Goal: Navigation & Orientation: Find specific page/section

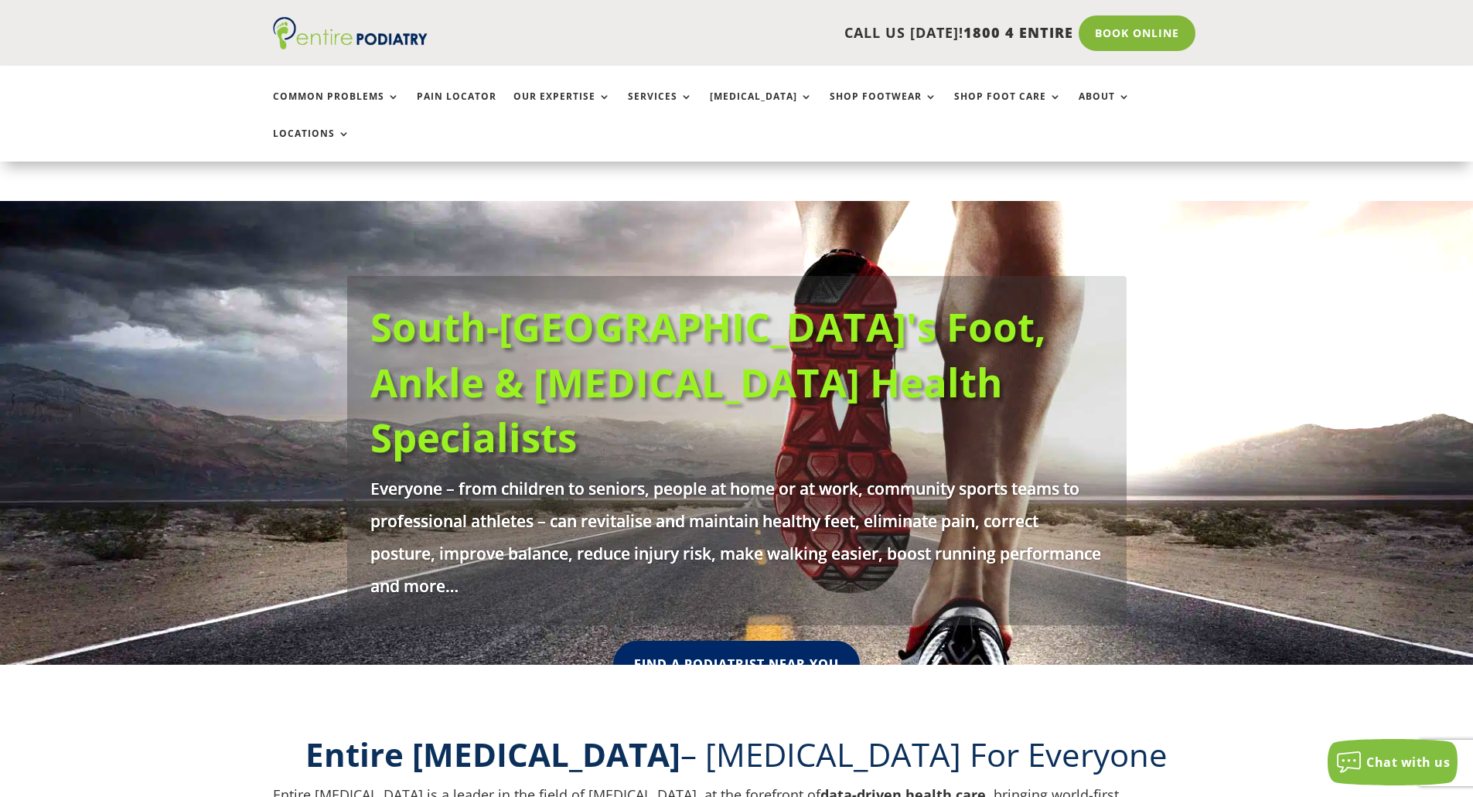
scroll to position [124, 0]
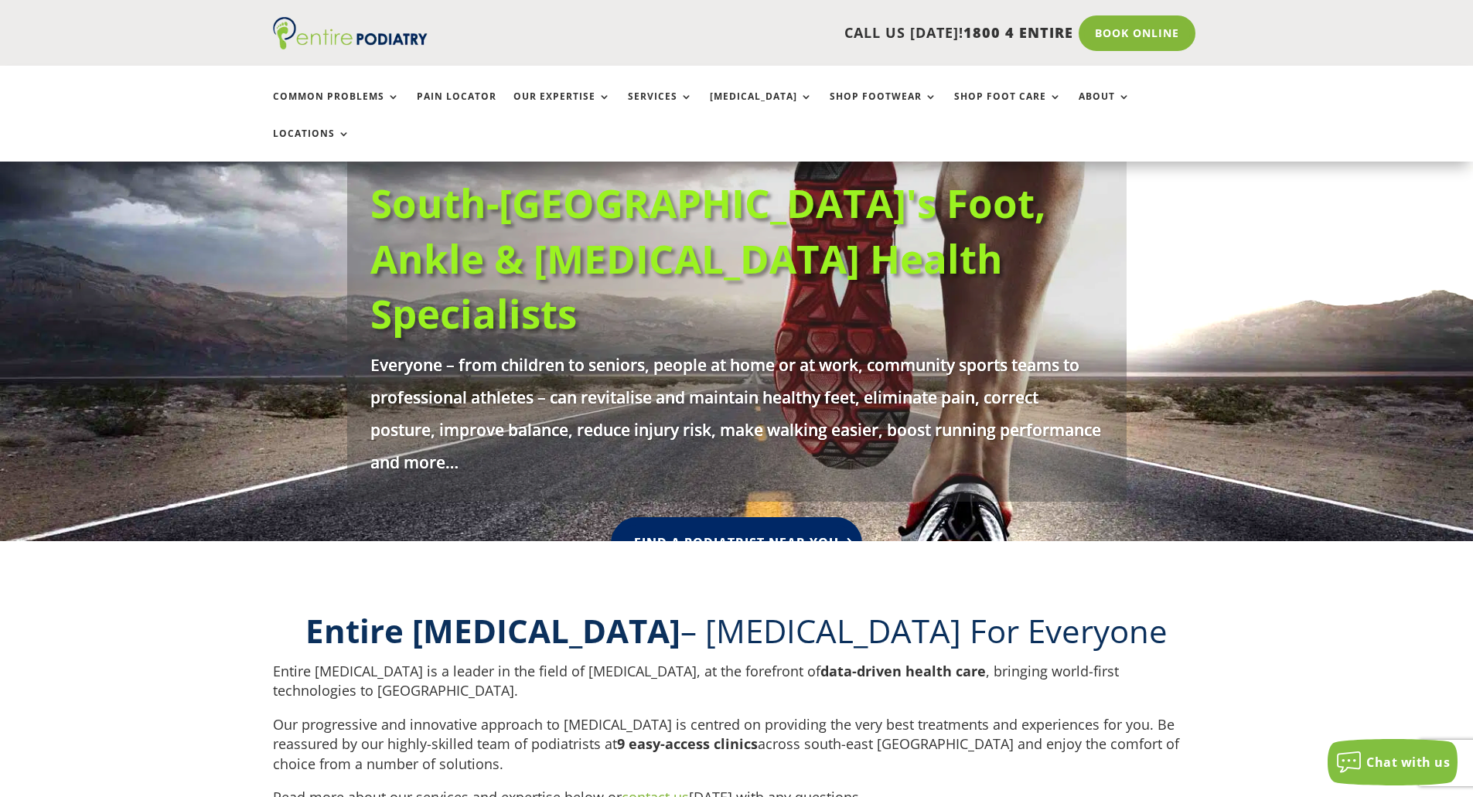
drag, startPoint x: 795, startPoint y: 442, endPoint x: 787, endPoint y: 443, distance: 7.8
click at [795, 517] on link "Find A Podiatrist Near You" at bounding box center [736, 543] width 251 height 52
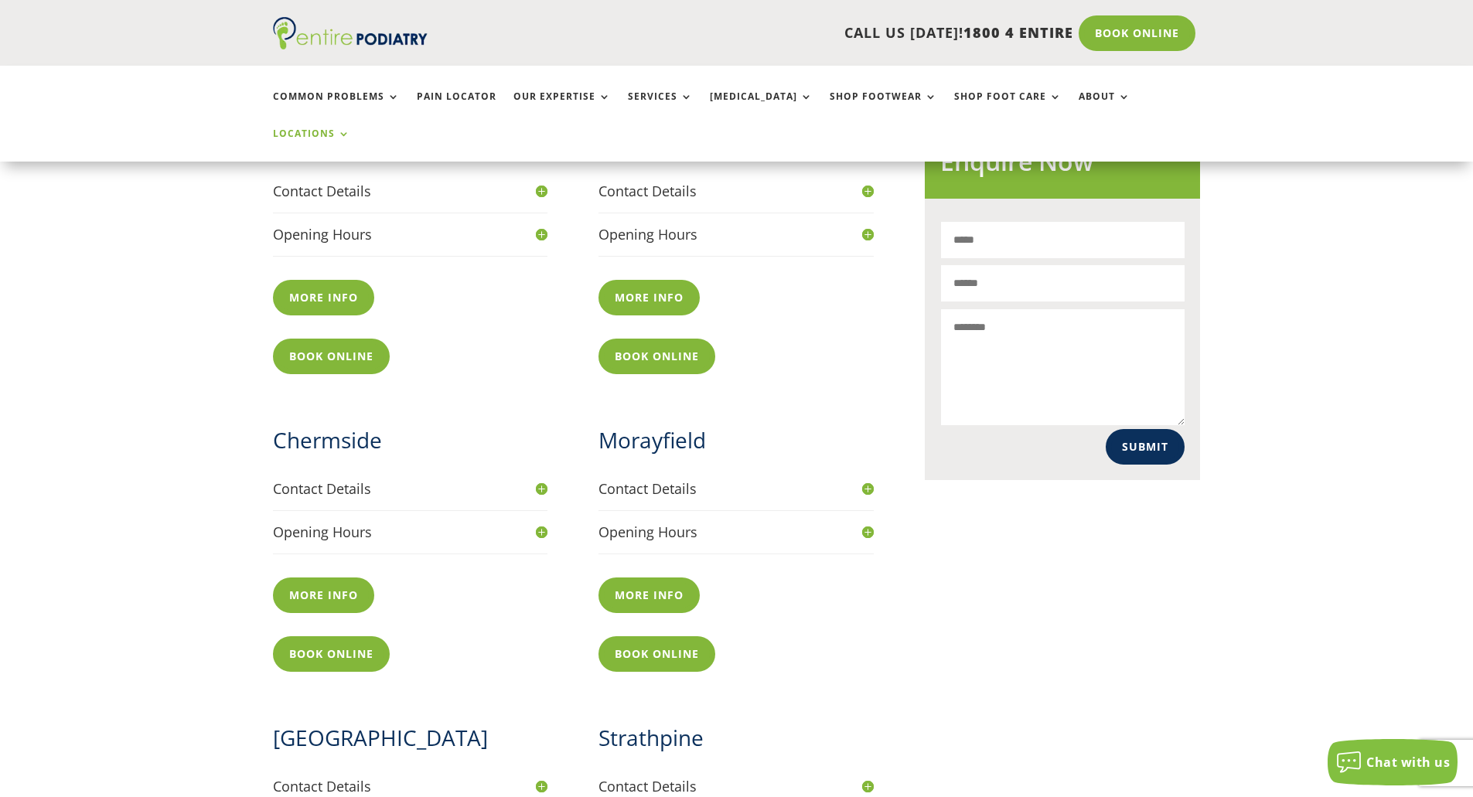
scroll to position [680, 0]
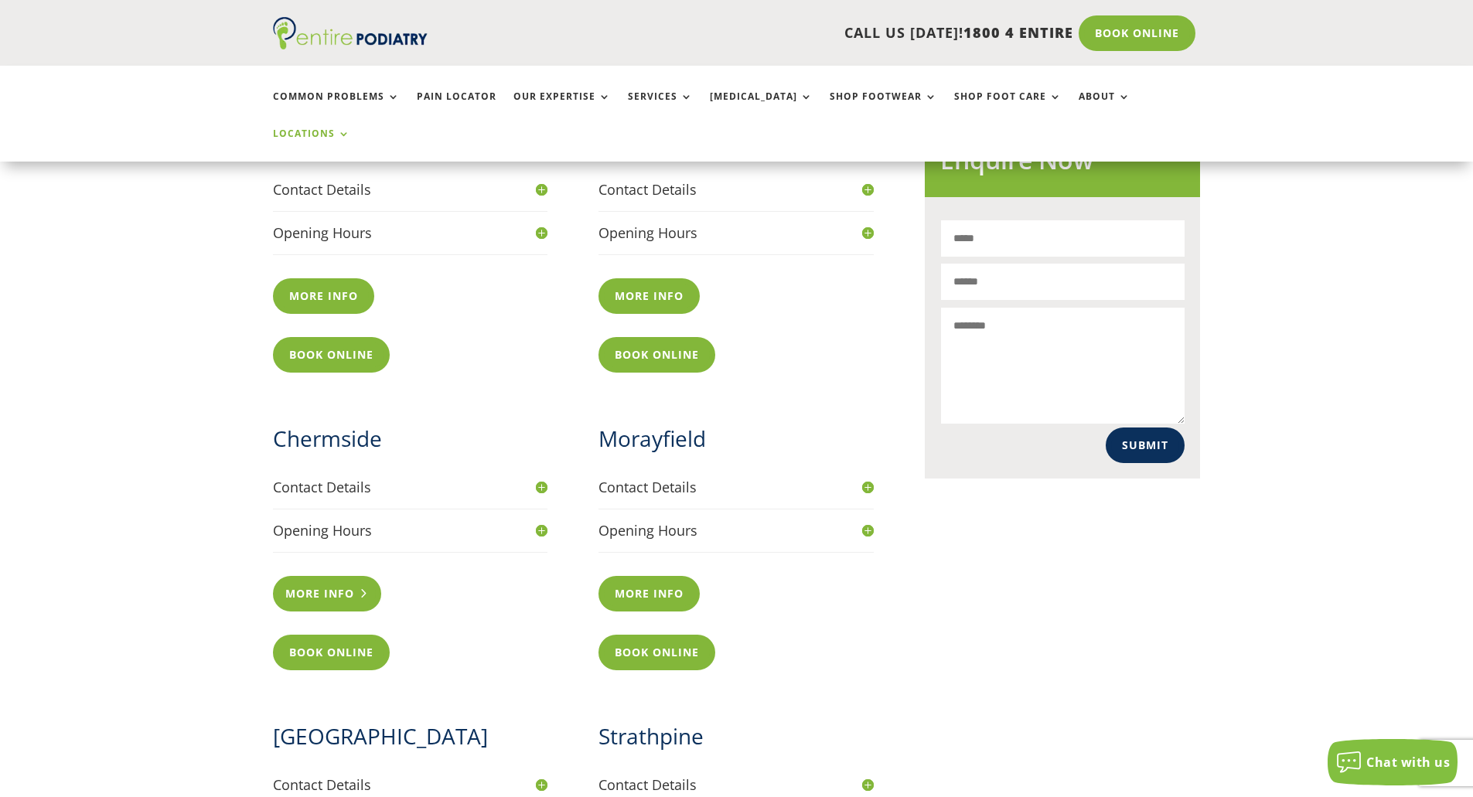
click at [308, 576] on link "More info" at bounding box center [327, 594] width 109 height 36
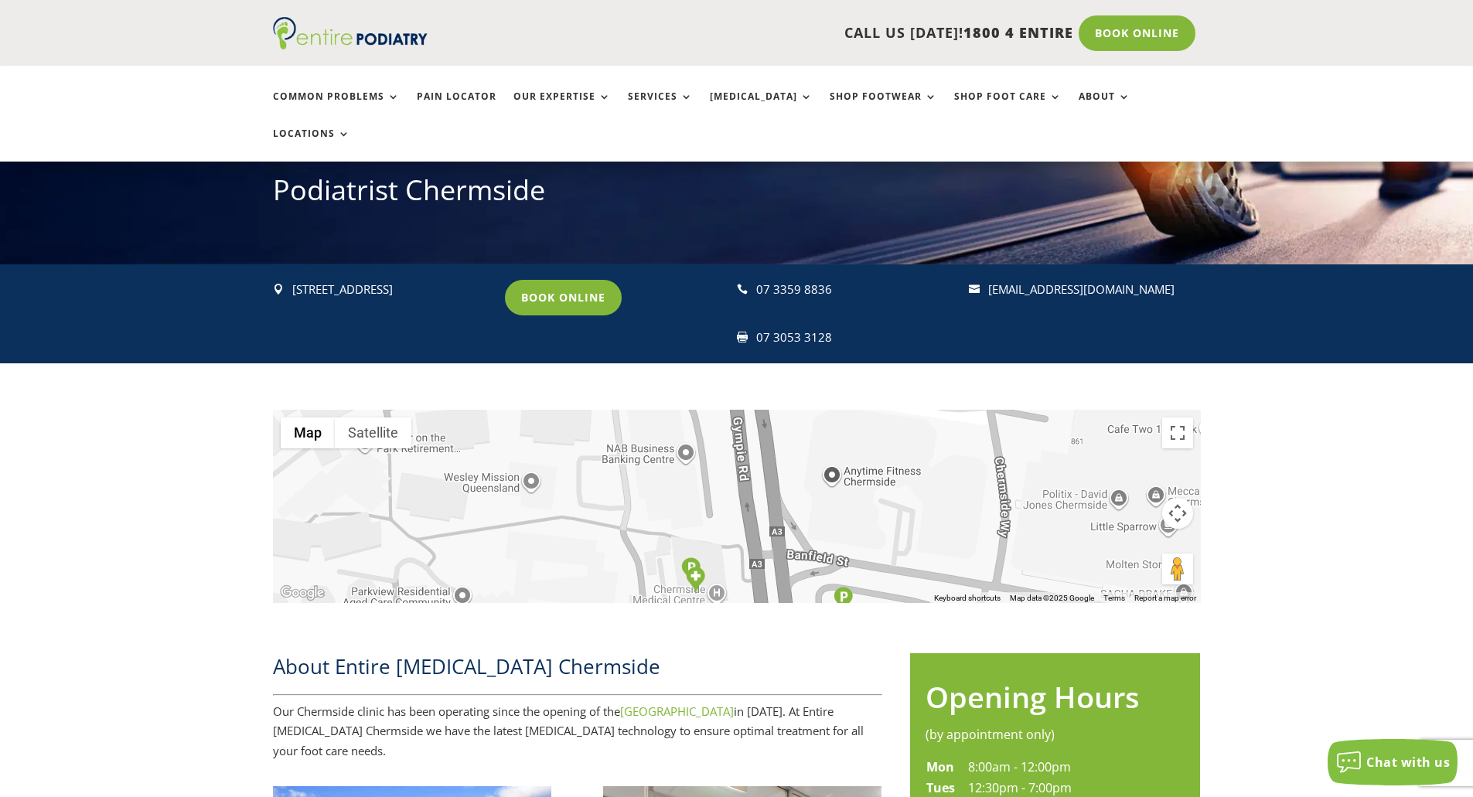
drag, startPoint x: 609, startPoint y: 469, endPoint x: 641, endPoint y: 562, distance: 98.8
click at [641, 562] on div at bounding box center [737, 506] width 928 height 193
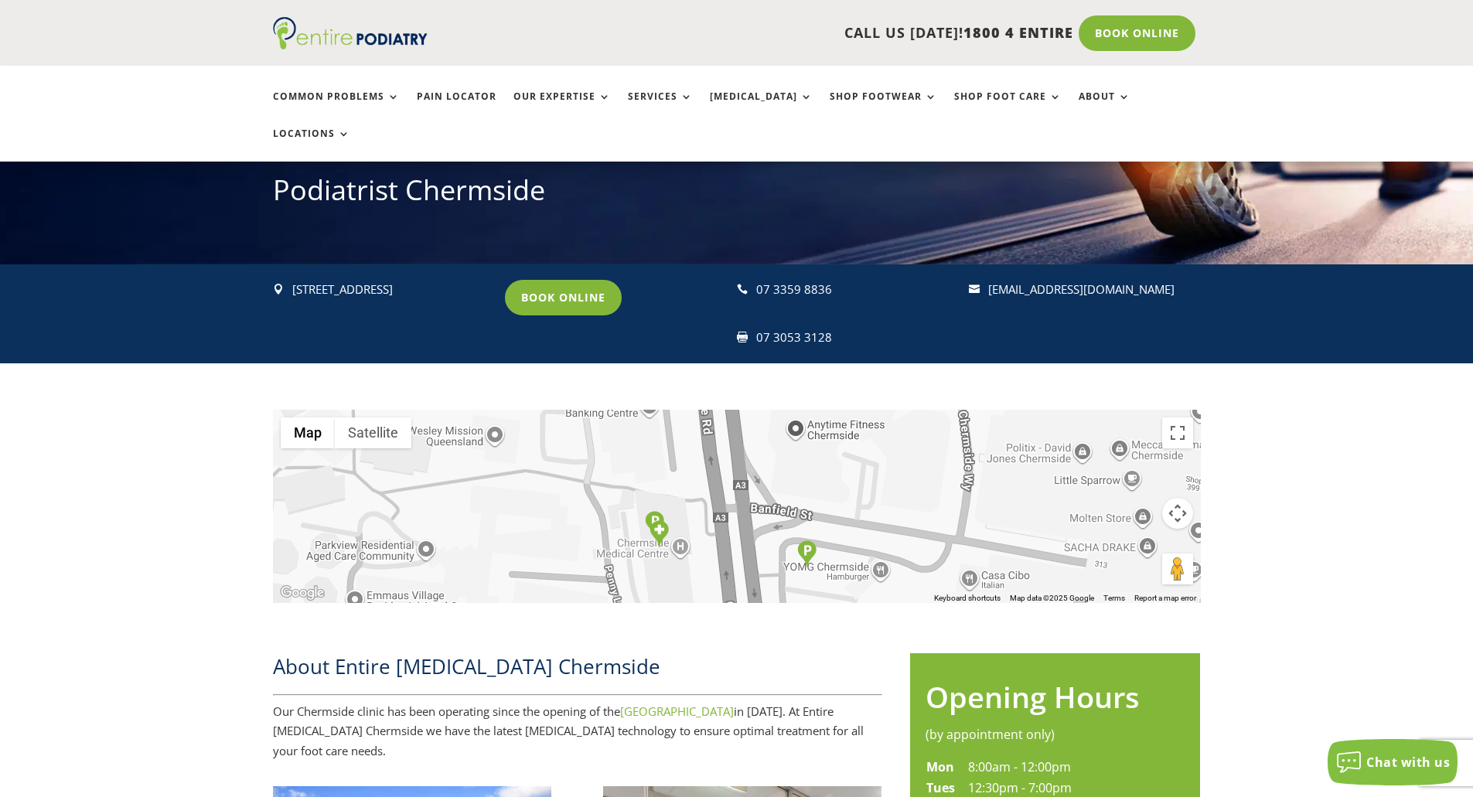
drag, startPoint x: 928, startPoint y: 412, endPoint x: 888, endPoint y: 356, distance: 68.8
click at [888, 363] on div "← Move left → Move right ↑ Move up ↓ Move down + Zoom in - Zoom out Home Jump l…" at bounding box center [736, 495] width 1473 height 264
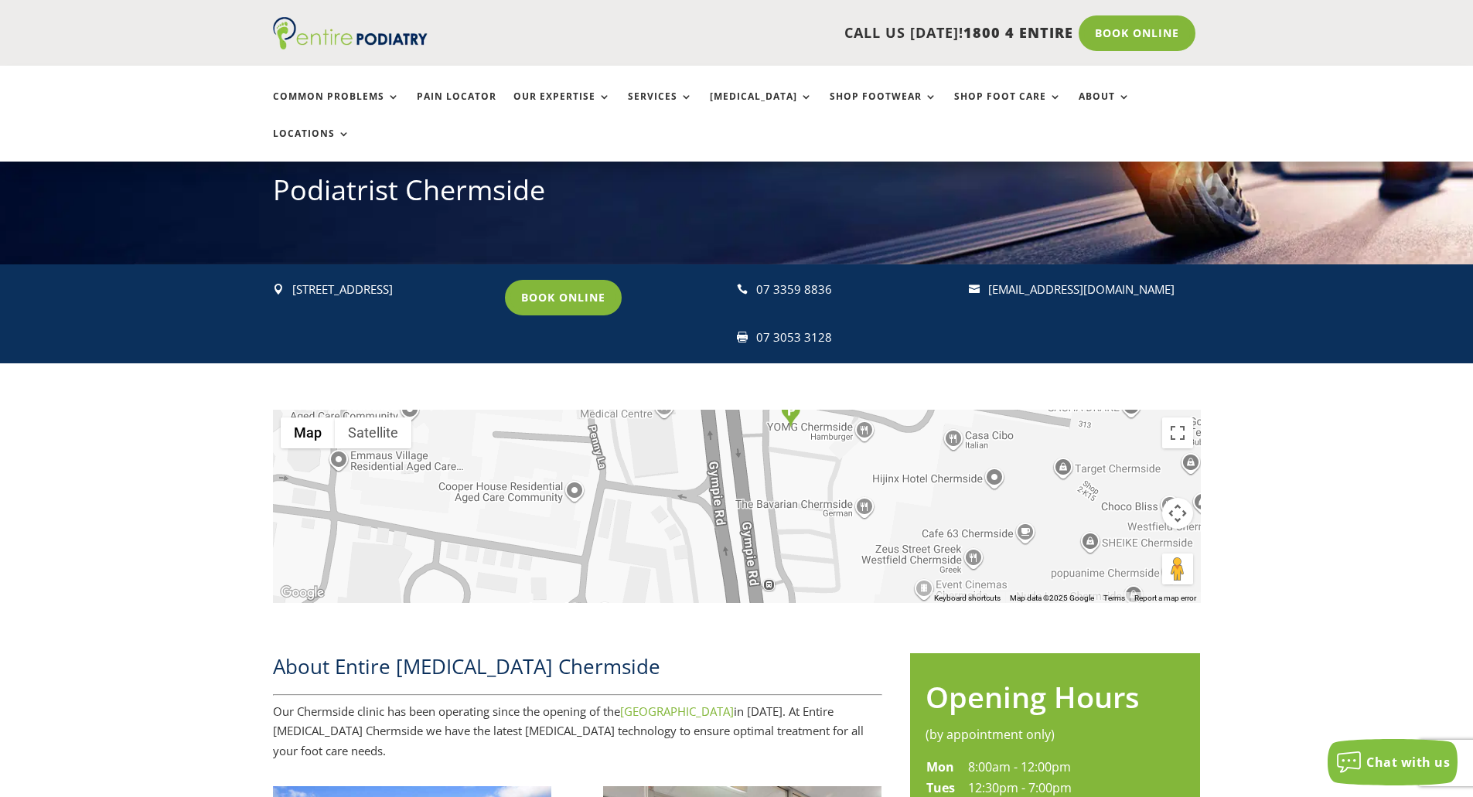
drag, startPoint x: 907, startPoint y: 534, endPoint x: 889, endPoint y: 417, distance: 118.9
click at [889, 417] on div at bounding box center [737, 506] width 928 height 193
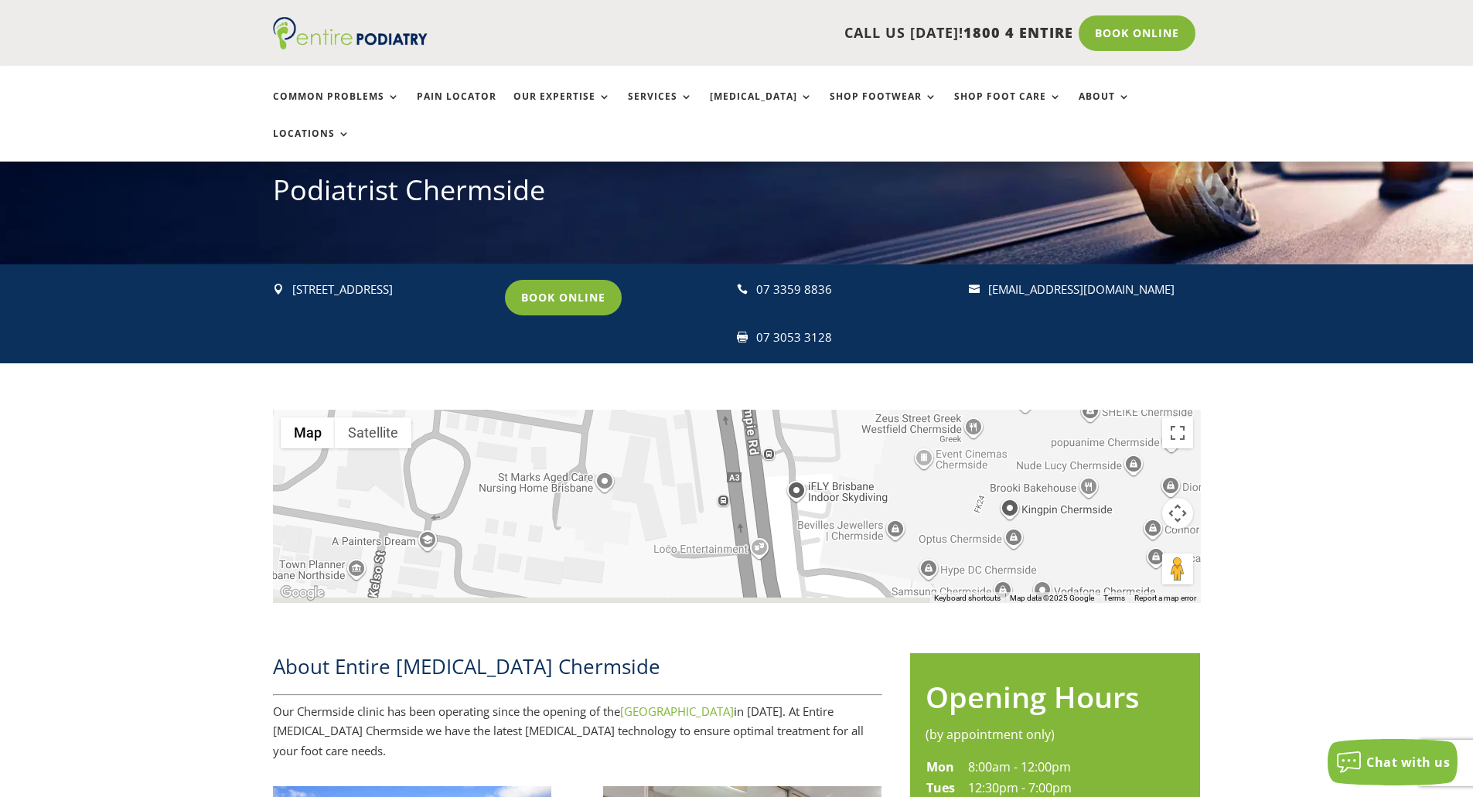
drag, startPoint x: 878, startPoint y: 539, endPoint x: 900, endPoint y: 445, distance: 96.8
click at [878, 410] on div at bounding box center [737, 506] width 928 height 193
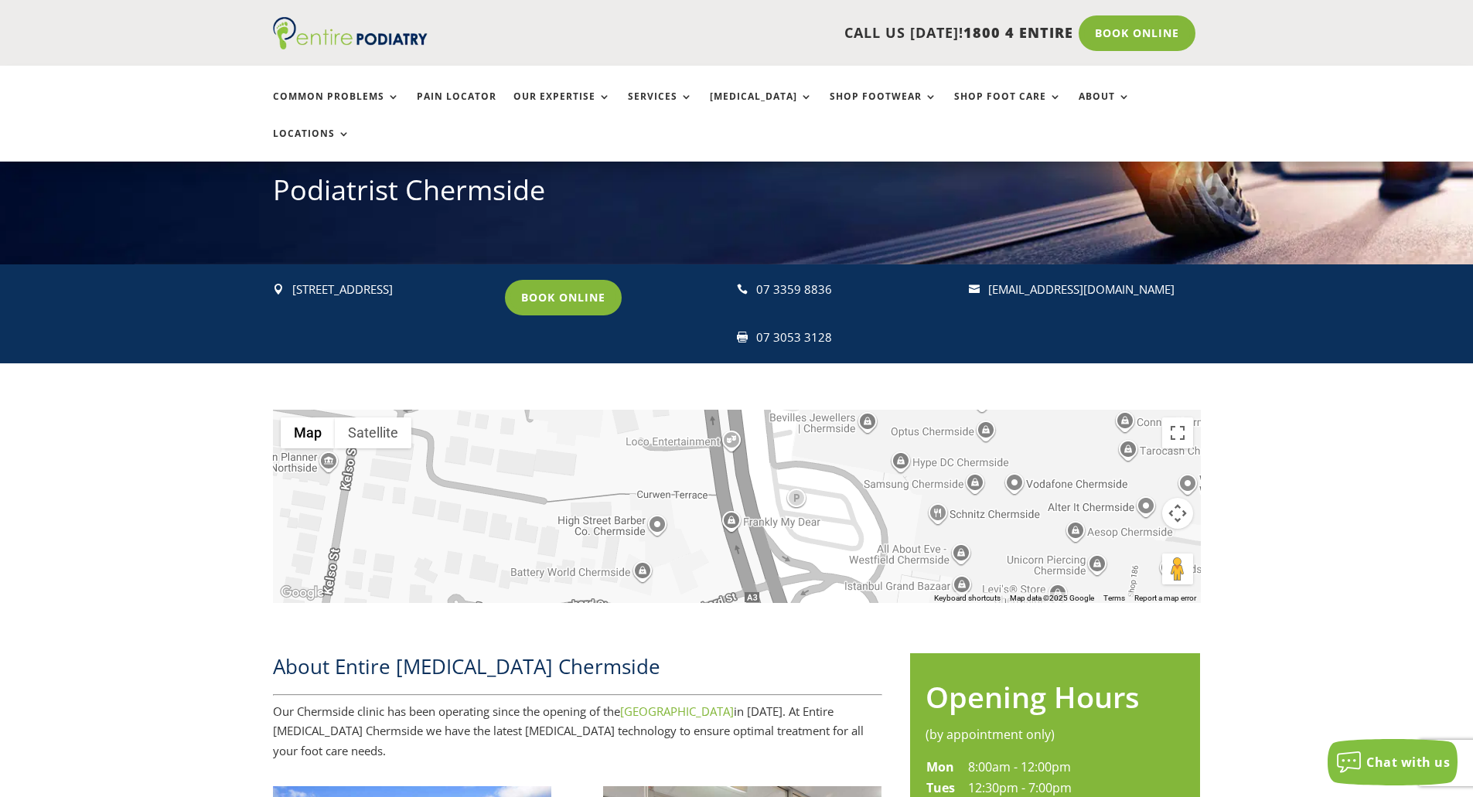
drag, startPoint x: 907, startPoint y: 492, endPoint x: 881, endPoint y: 384, distance: 110.5
click at [881, 410] on div at bounding box center [737, 506] width 928 height 193
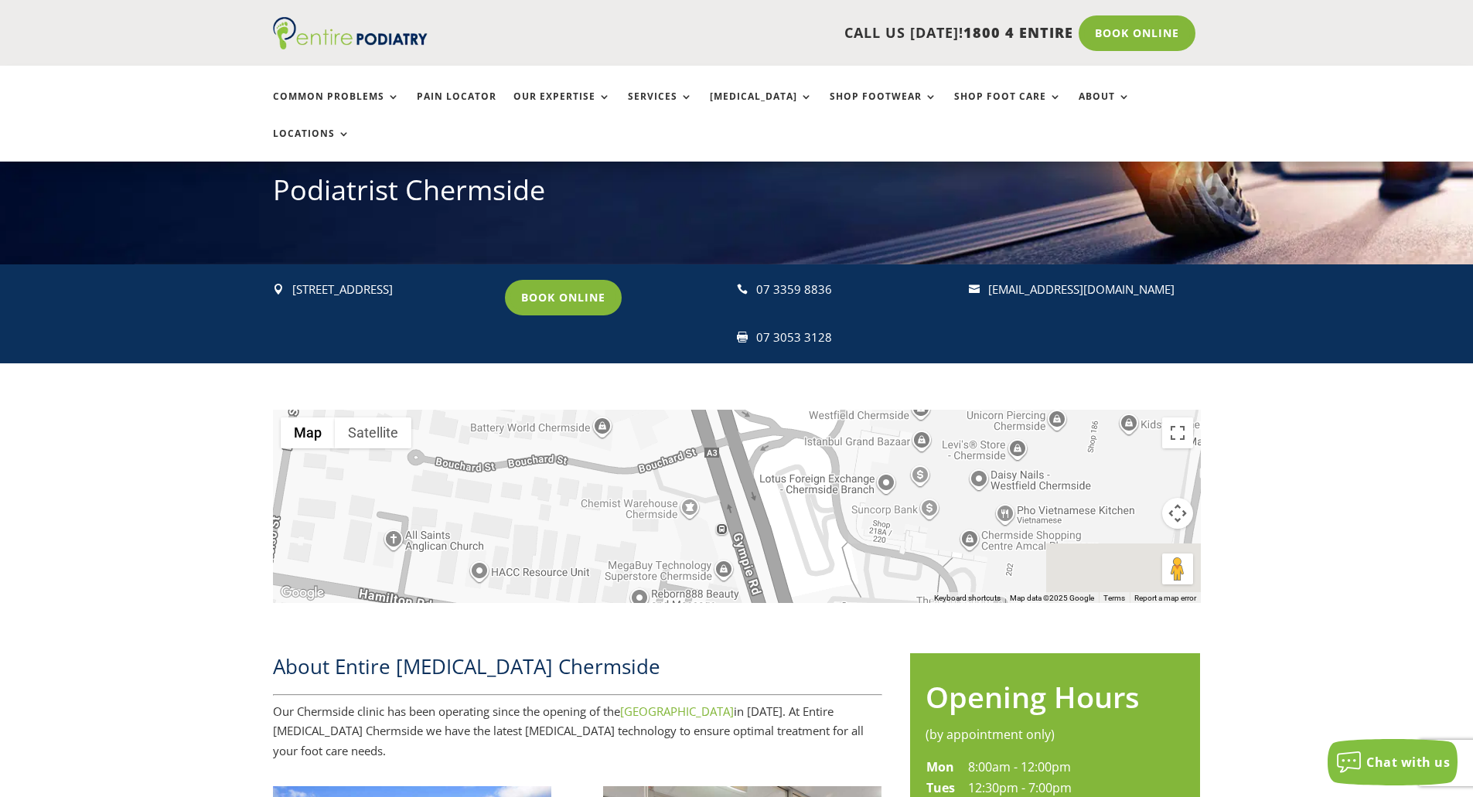
drag, startPoint x: 882, startPoint y: 400, endPoint x: 874, endPoint y: 373, distance: 28.1
click at [874, 410] on div at bounding box center [737, 506] width 928 height 193
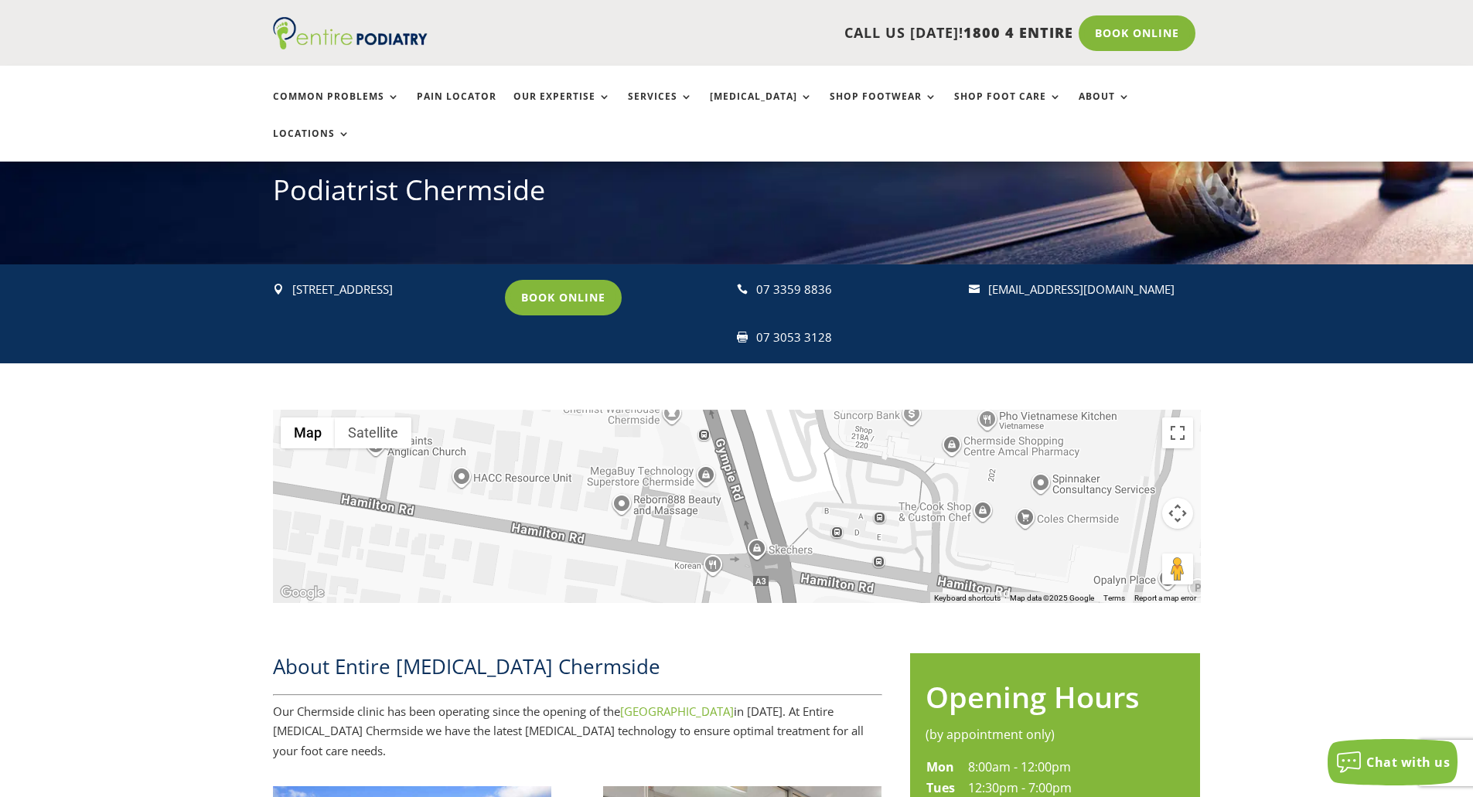
drag, startPoint x: 912, startPoint y: 504, endPoint x: 883, endPoint y: 377, distance: 130.7
click at [883, 410] on div at bounding box center [737, 506] width 928 height 193
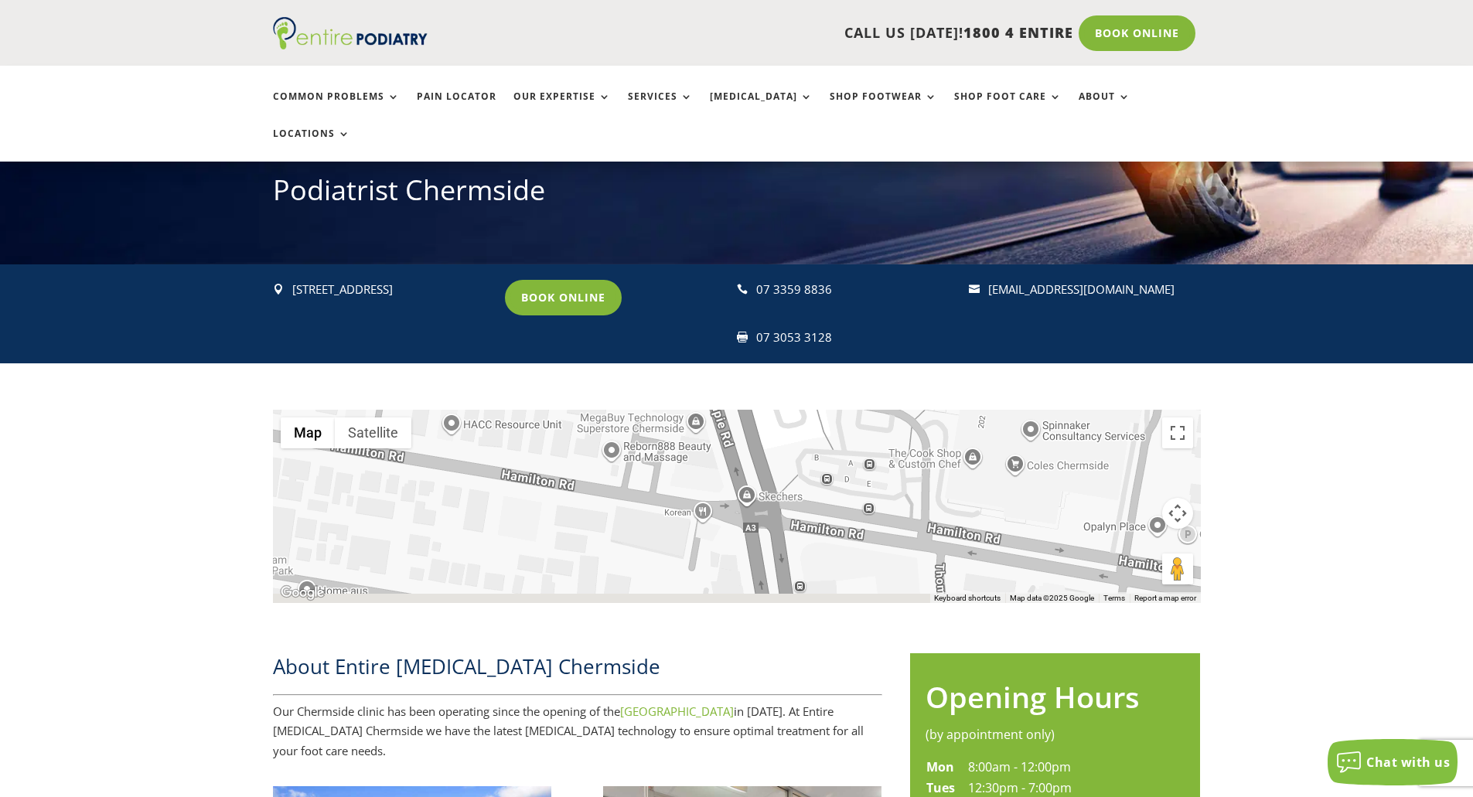
drag, startPoint x: 908, startPoint y: 472, endPoint x: 888, endPoint y: 363, distance: 111.6
click at [888, 363] on div "← Move left → Move right ↑ Move up ↓ Move down + Zoom in - Zoom out Home Jump l…" at bounding box center [736, 495] width 1473 height 264
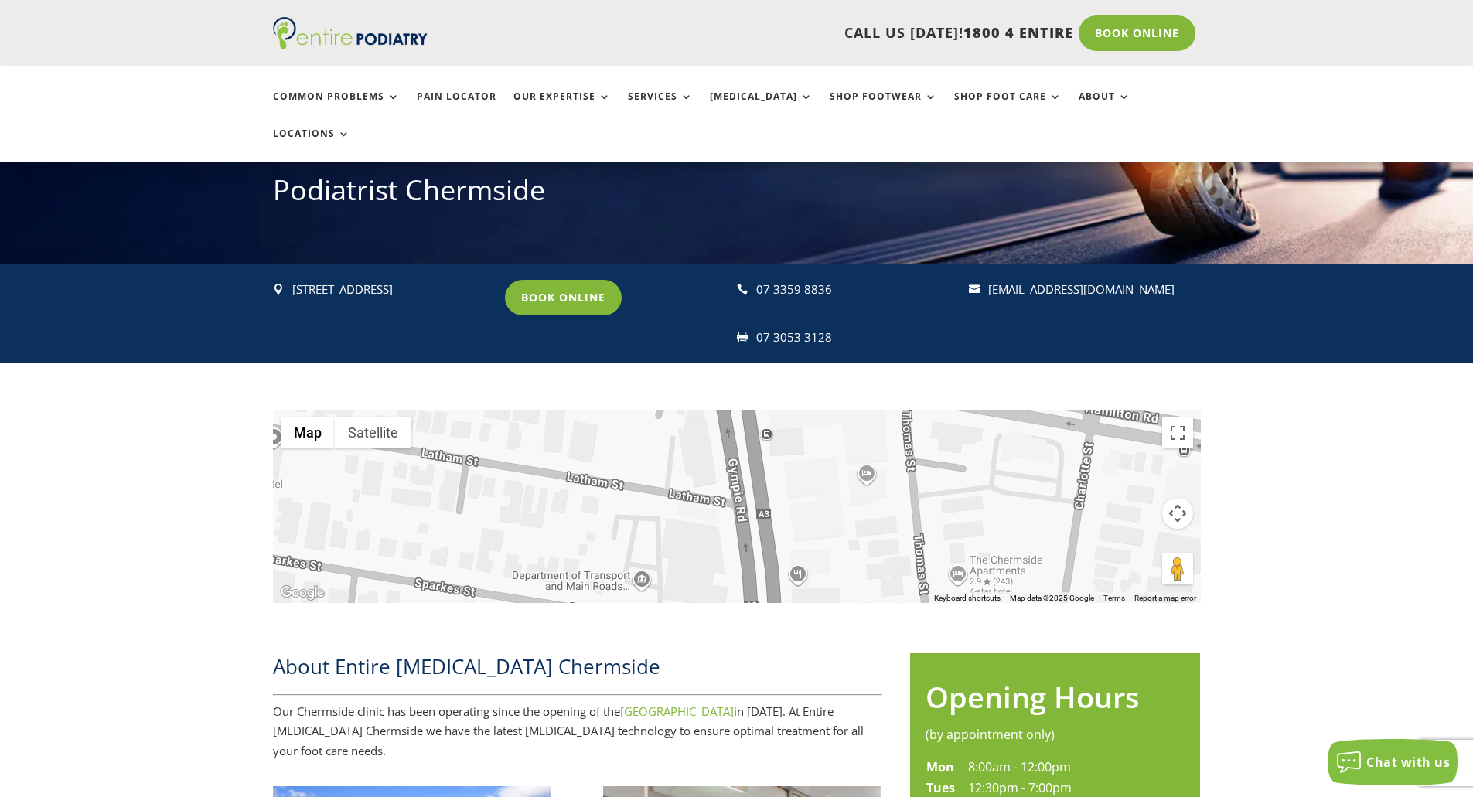
drag, startPoint x: 910, startPoint y: 492, endPoint x: 884, endPoint y: 383, distance: 112.7
click at [884, 410] on div at bounding box center [737, 506] width 928 height 193
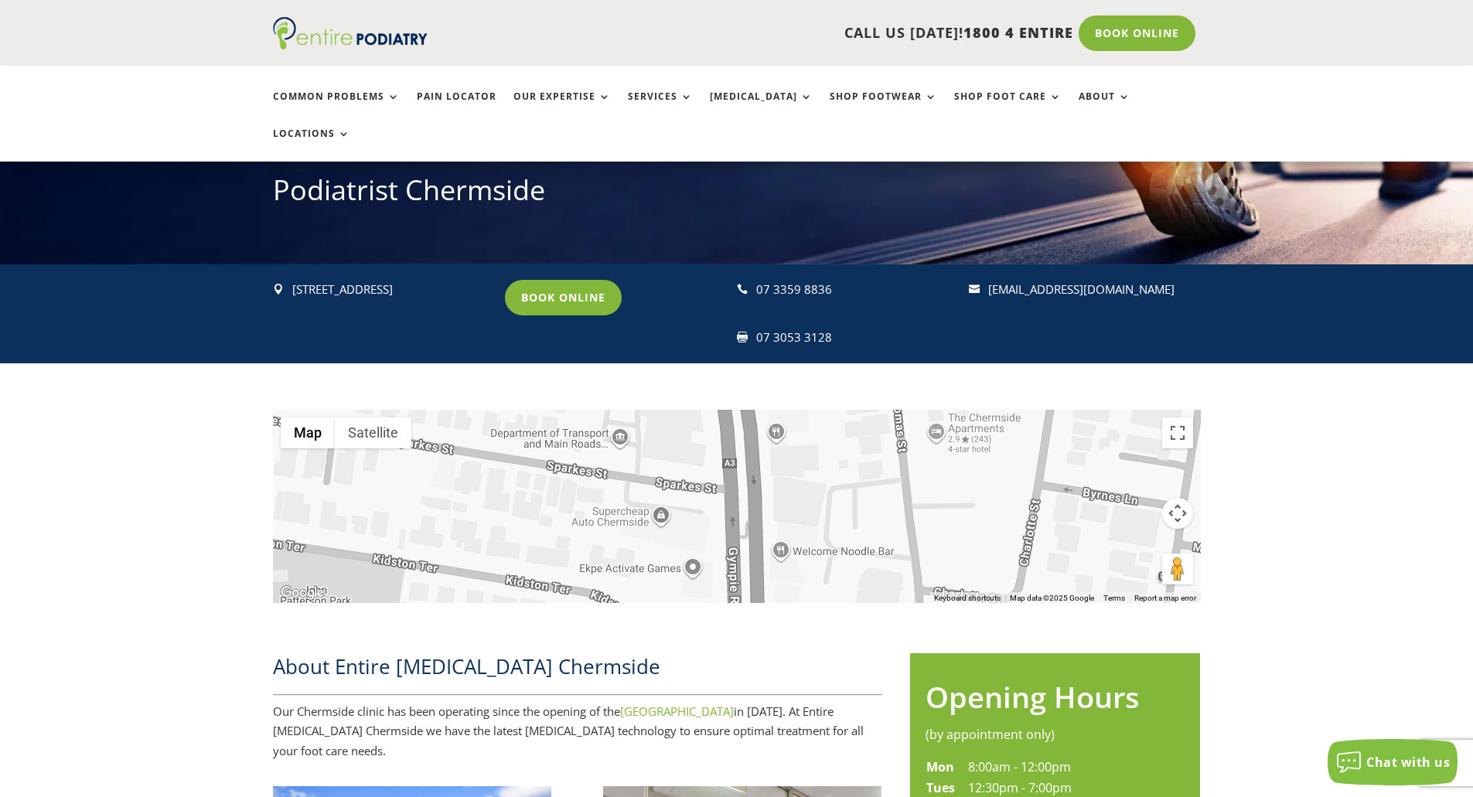
click at [884, 410] on div at bounding box center [737, 506] width 928 height 193
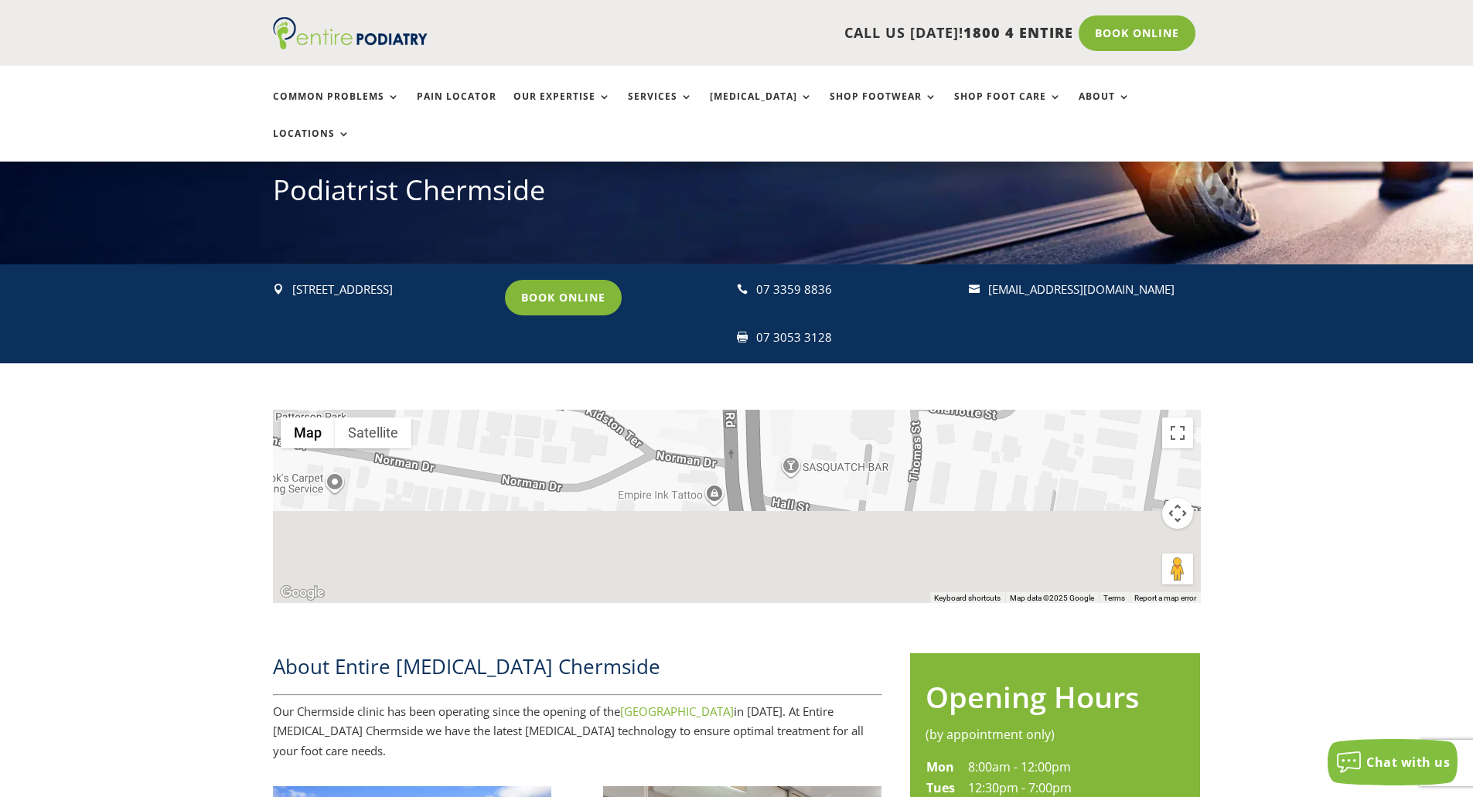
drag, startPoint x: 896, startPoint y: 505, endPoint x: 891, endPoint y: 314, distance: 191.0
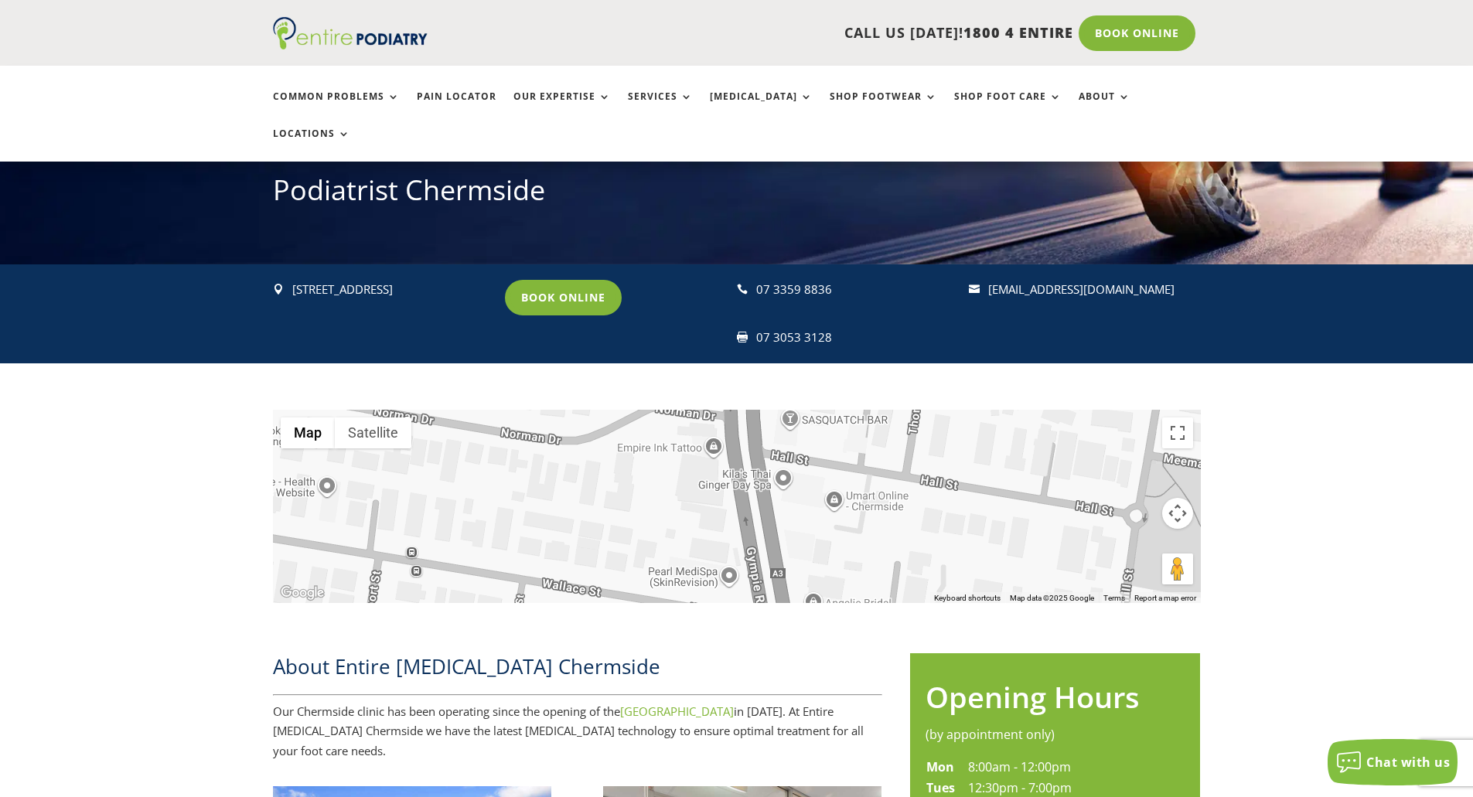
drag, startPoint x: 902, startPoint y: 452, endPoint x: 904, endPoint y: 381, distance: 70.4
click at [904, 410] on div at bounding box center [737, 506] width 928 height 193
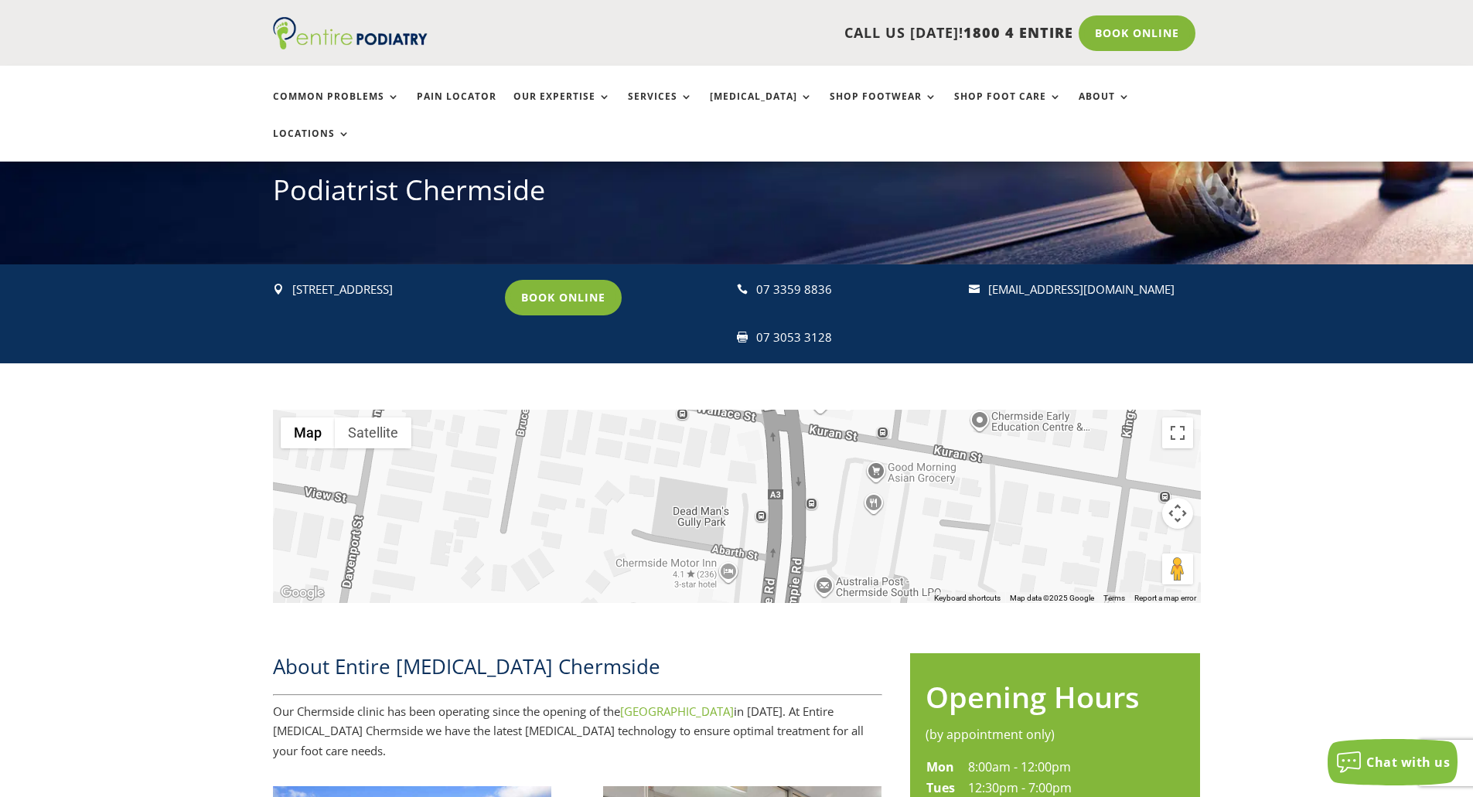
click at [911, 410] on div at bounding box center [737, 506] width 928 height 193
click at [1185, 418] on button "Toggle fullscreen view" at bounding box center [1177, 433] width 31 height 31
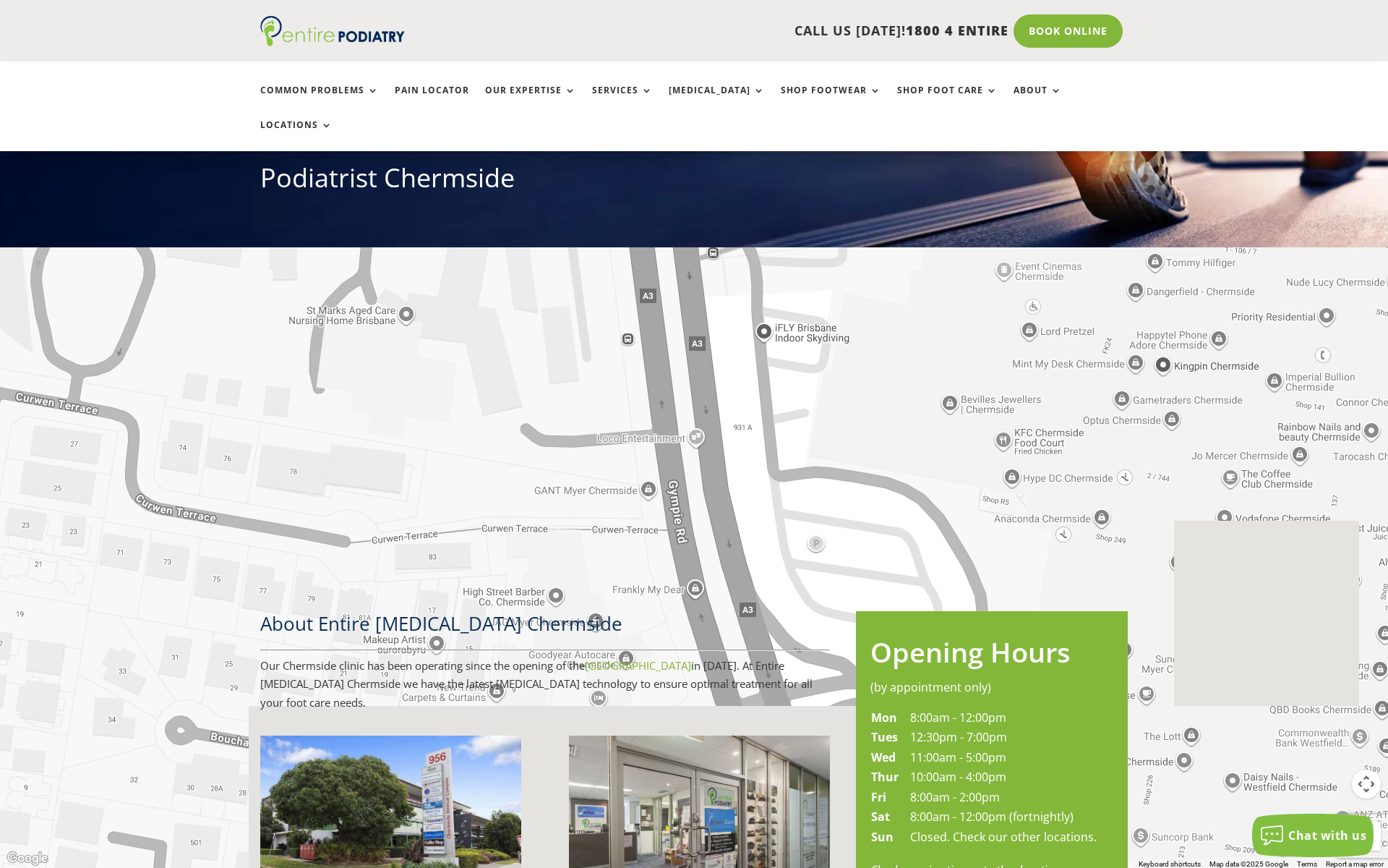
drag, startPoint x: 550, startPoint y: 805, endPoint x: 561, endPoint y: 338, distance: 467.1
click at [564, 215] on div at bounding box center [694, 434] width 1388 height 868
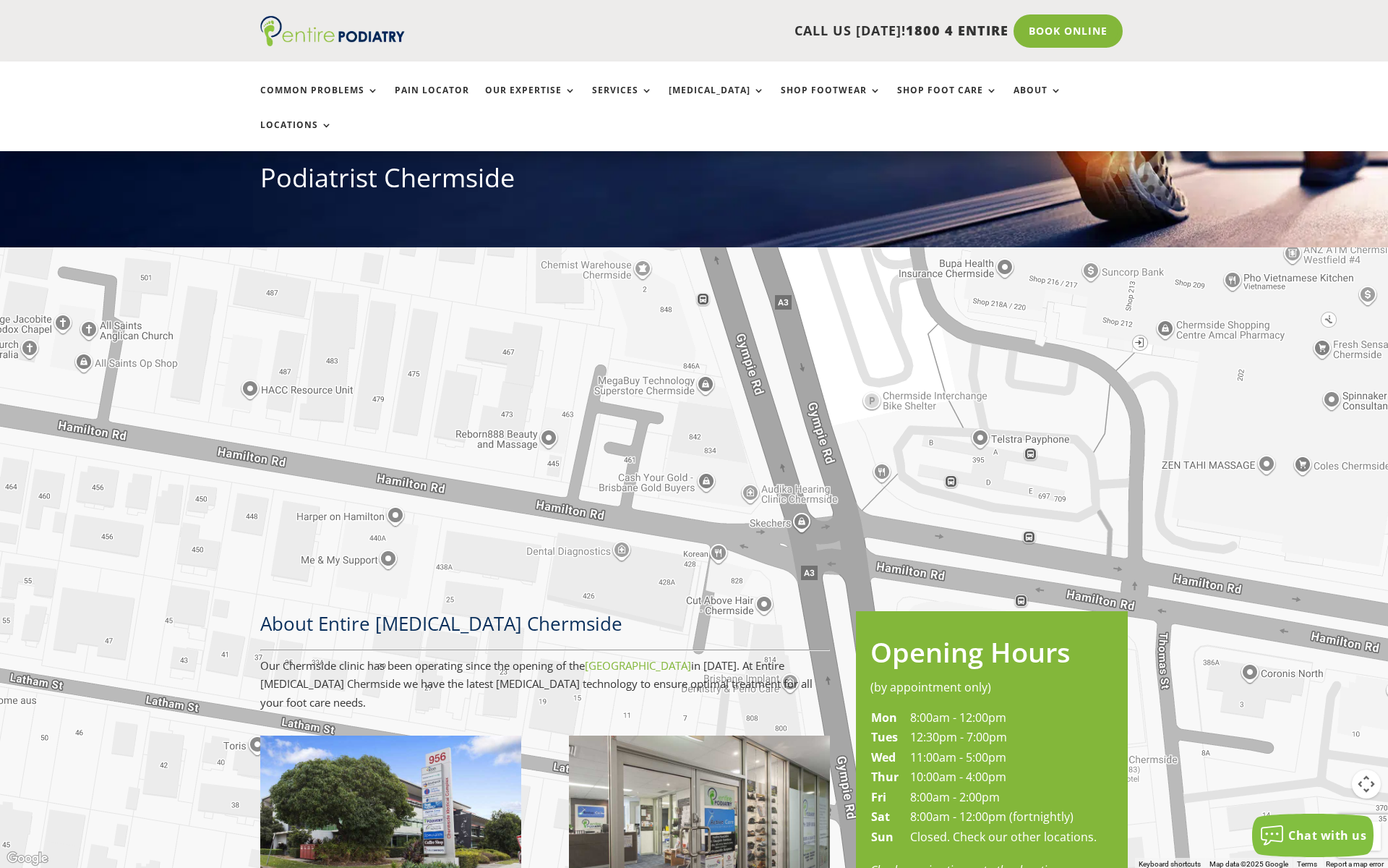
drag, startPoint x: 645, startPoint y: 779, endPoint x: 604, endPoint y: 301, distance: 479.8
click at [595, 214] on div at bounding box center [694, 434] width 1388 height 868
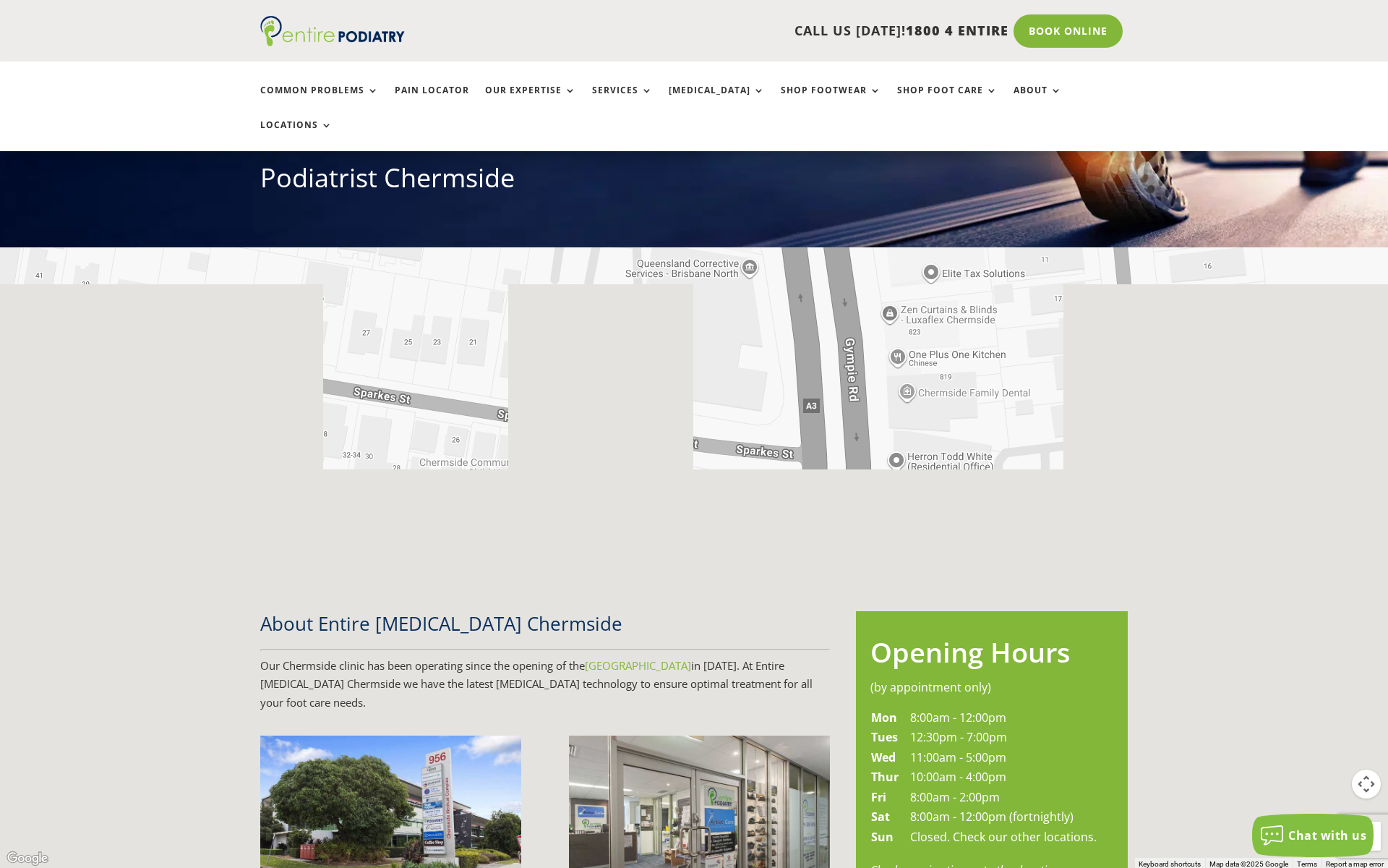
drag, startPoint x: 741, startPoint y: 773, endPoint x: 678, endPoint y: 116, distance: 660.0
click at [678, 116] on div at bounding box center [694, 434] width 1388 height 868
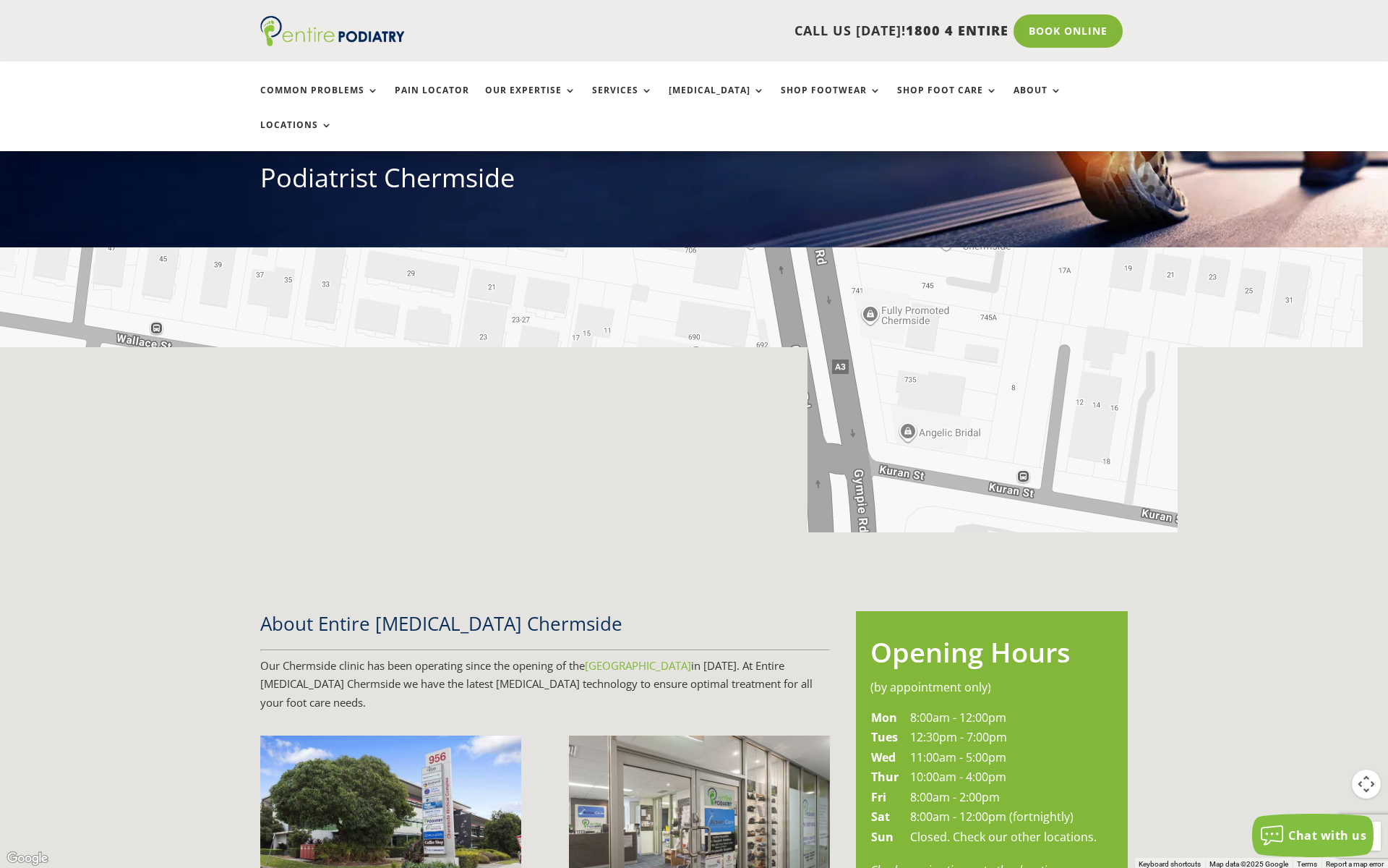
drag, startPoint x: 762, startPoint y: 663, endPoint x: 693, endPoint y: 96, distance: 571.2
click at [693, 96] on div at bounding box center [694, 434] width 1388 height 868
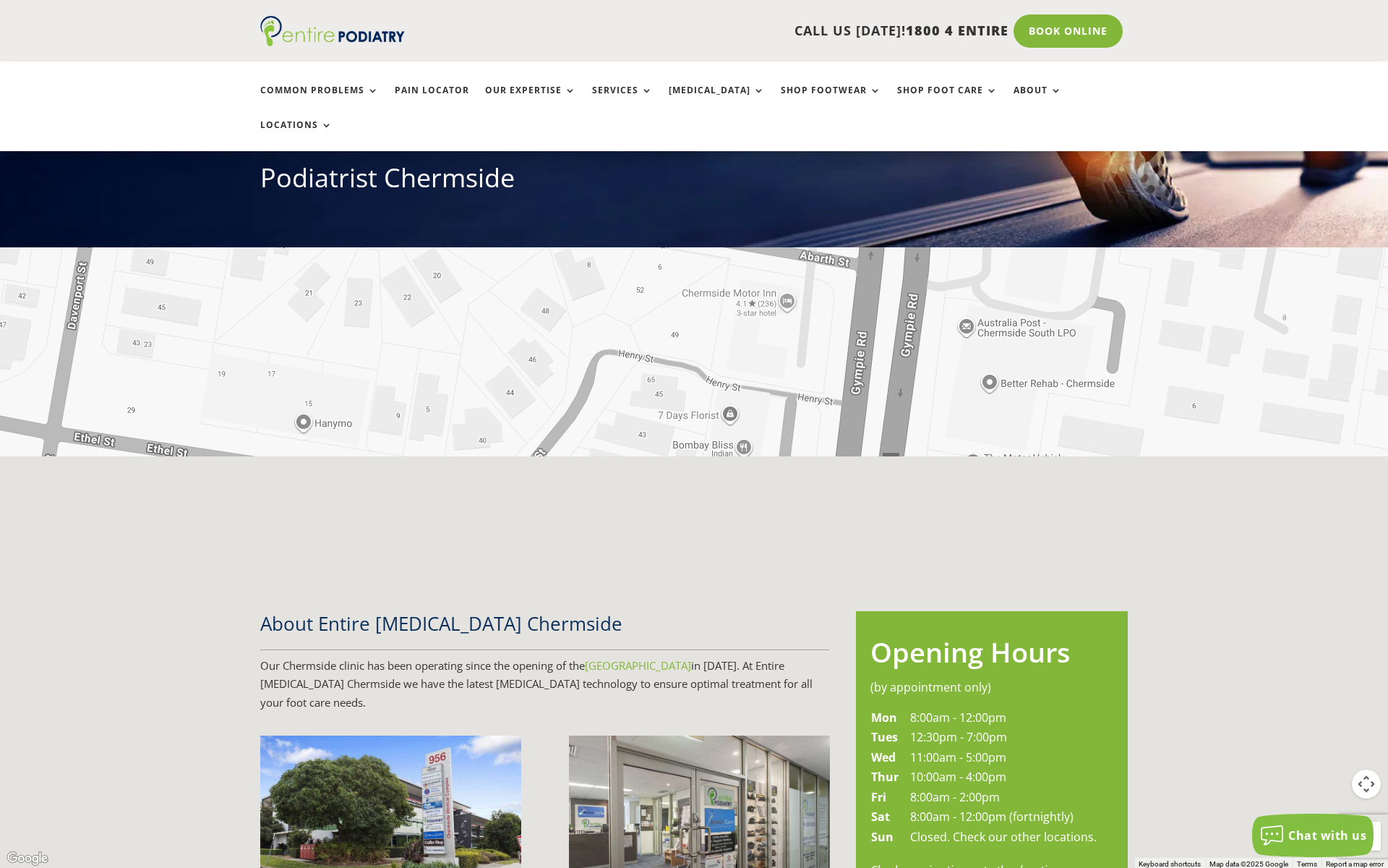
drag, startPoint x: 814, startPoint y: 305, endPoint x: 822, endPoint y: 62, distance: 243.1
click at [822, 62] on div at bounding box center [694, 434] width 1388 height 868
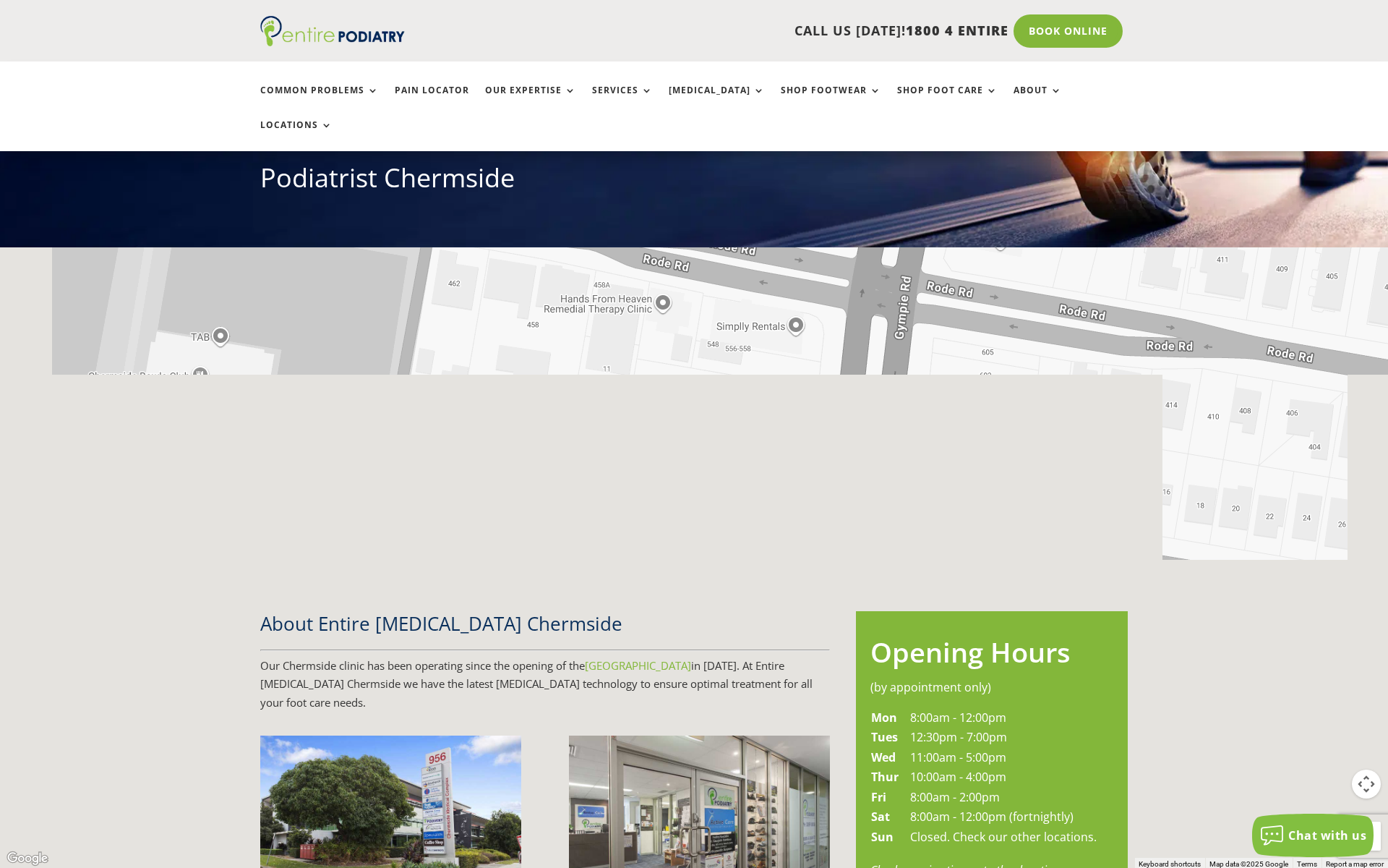
drag, startPoint x: 853, startPoint y: 306, endPoint x: 915, endPoint y: 46, distance: 267.3
click at [915, 46] on div at bounding box center [694, 434] width 1388 height 868
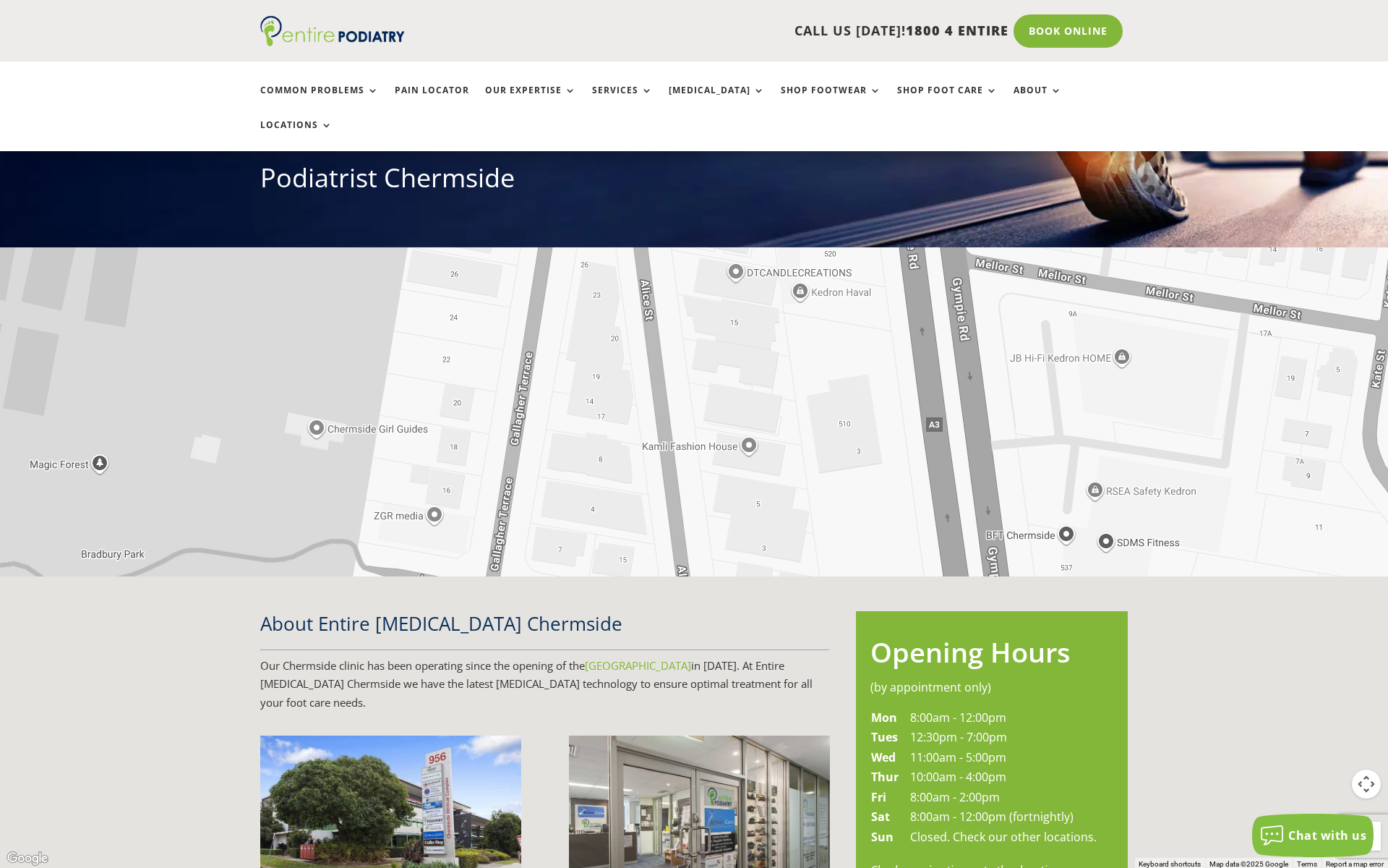
drag, startPoint x: 850, startPoint y: 652, endPoint x: 896, endPoint y: 124, distance: 530.0
click at [889, 131] on div at bounding box center [694, 434] width 1388 height 868
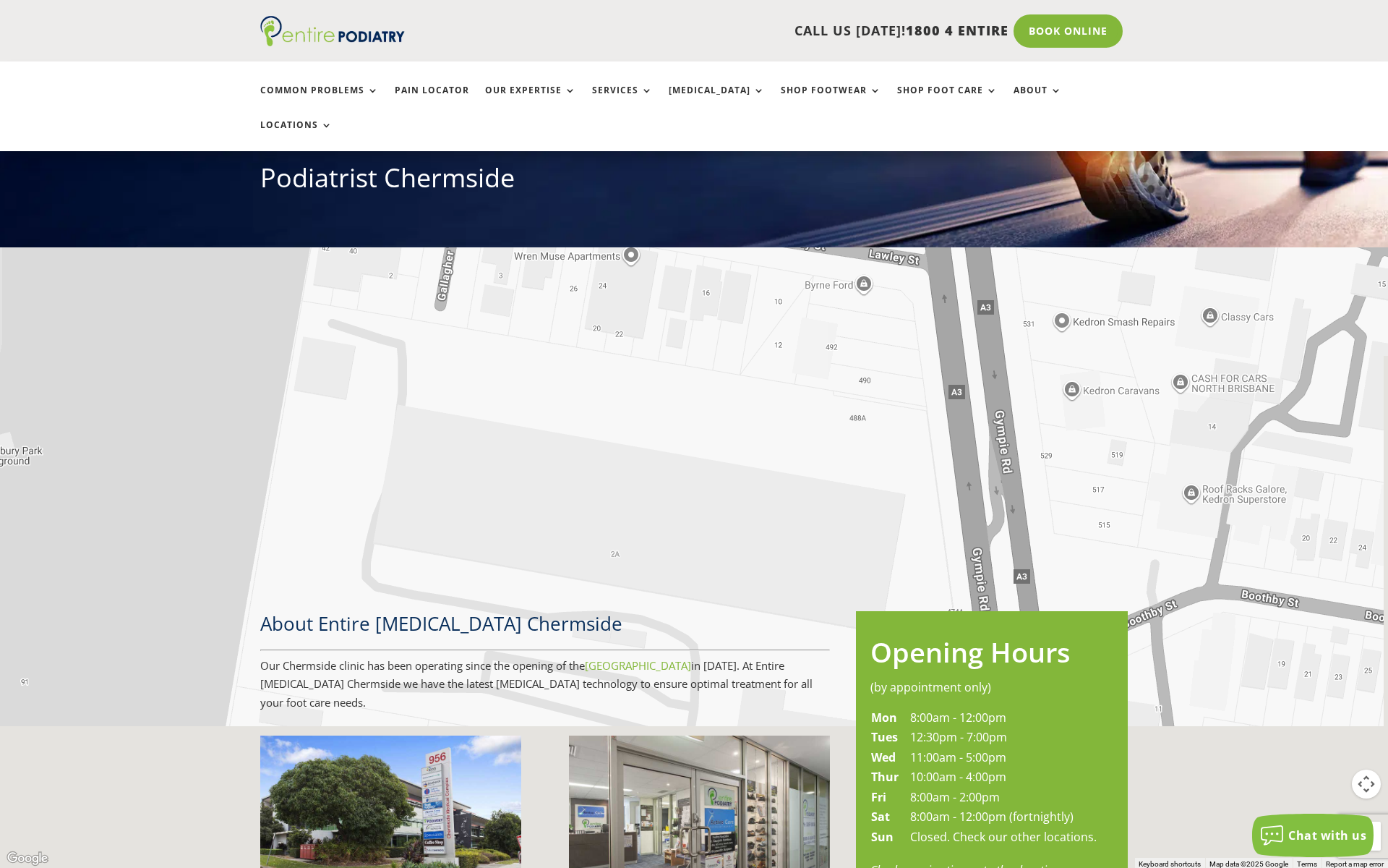
drag, startPoint x: 849, startPoint y: 316, endPoint x: 909, endPoint y: 0, distance: 321.6
click at [909, 0] on div at bounding box center [694, 434] width 1388 height 868
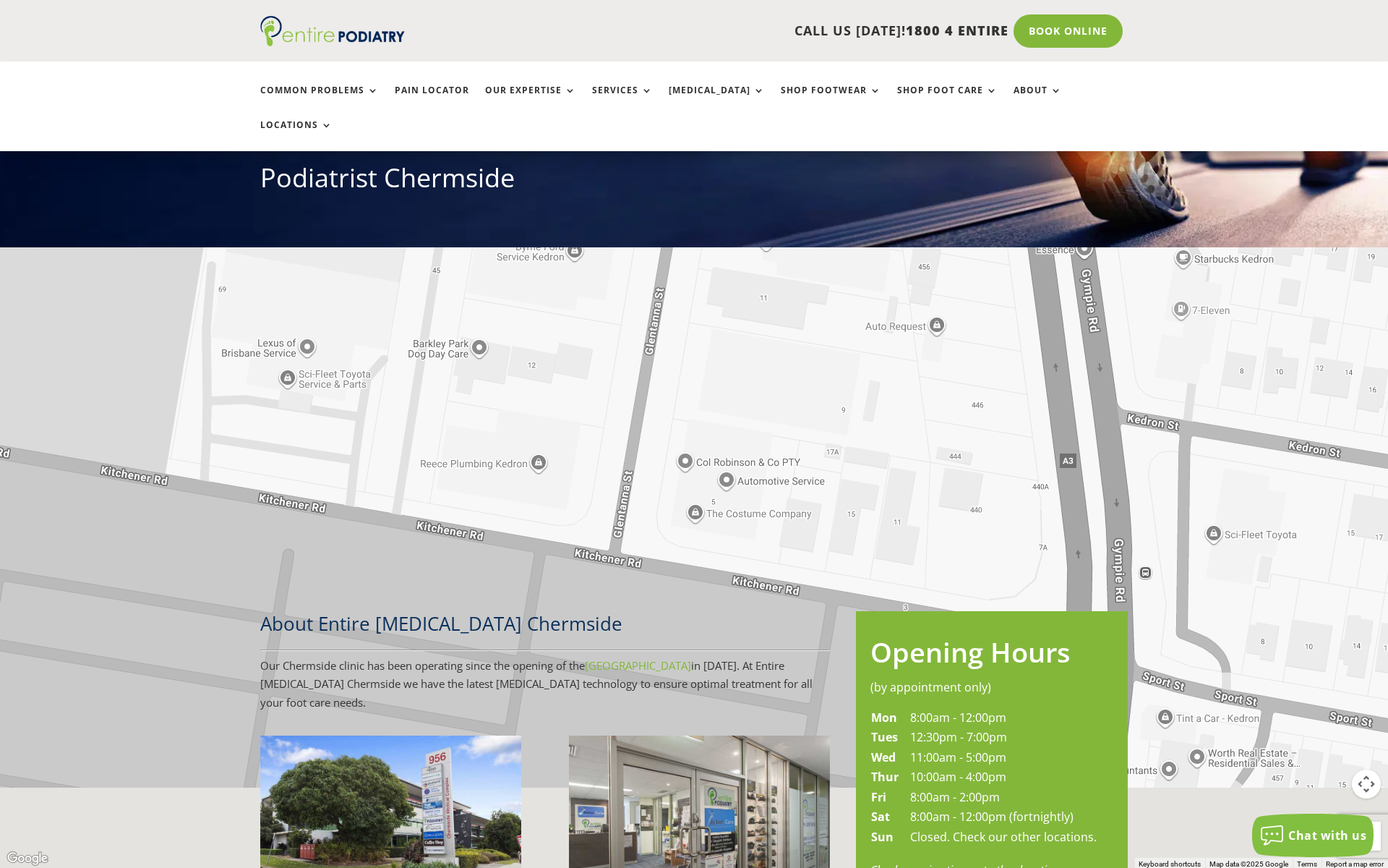
drag, startPoint x: 1008, startPoint y: 439, endPoint x: 937, endPoint y: 68, distance: 377.7
click at [937, 68] on div at bounding box center [694, 434] width 1388 height 868
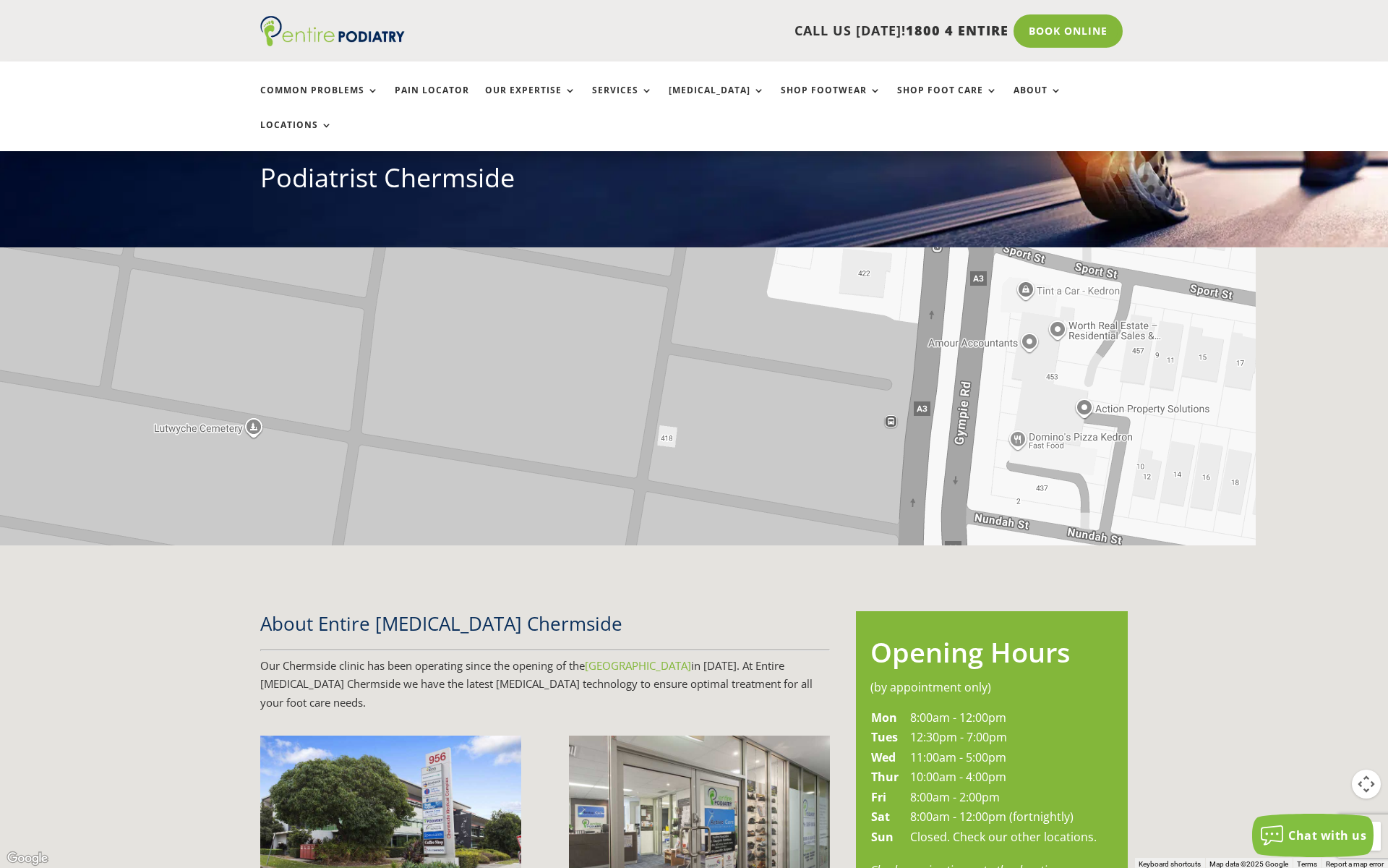
drag, startPoint x: 971, startPoint y: 551, endPoint x: 829, endPoint y: 88, distance: 484.3
click at [829, 88] on div at bounding box center [694, 434] width 1388 height 868
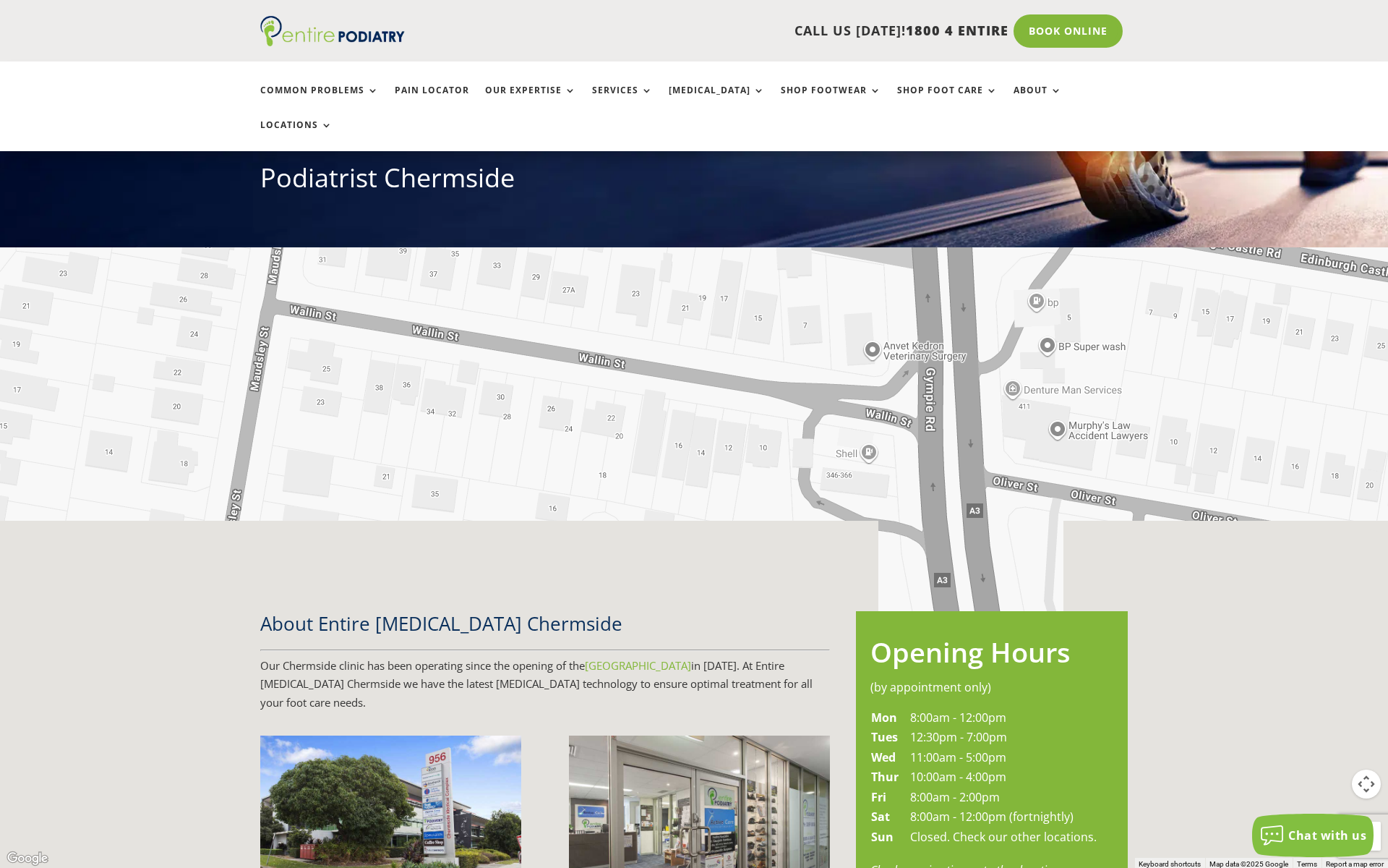
drag, startPoint x: 833, startPoint y: 558, endPoint x: 827, endPoint y: 0, distance: 558.0
click at [827, 0] on div at bounding box center [694, 434] width 1388 height 868
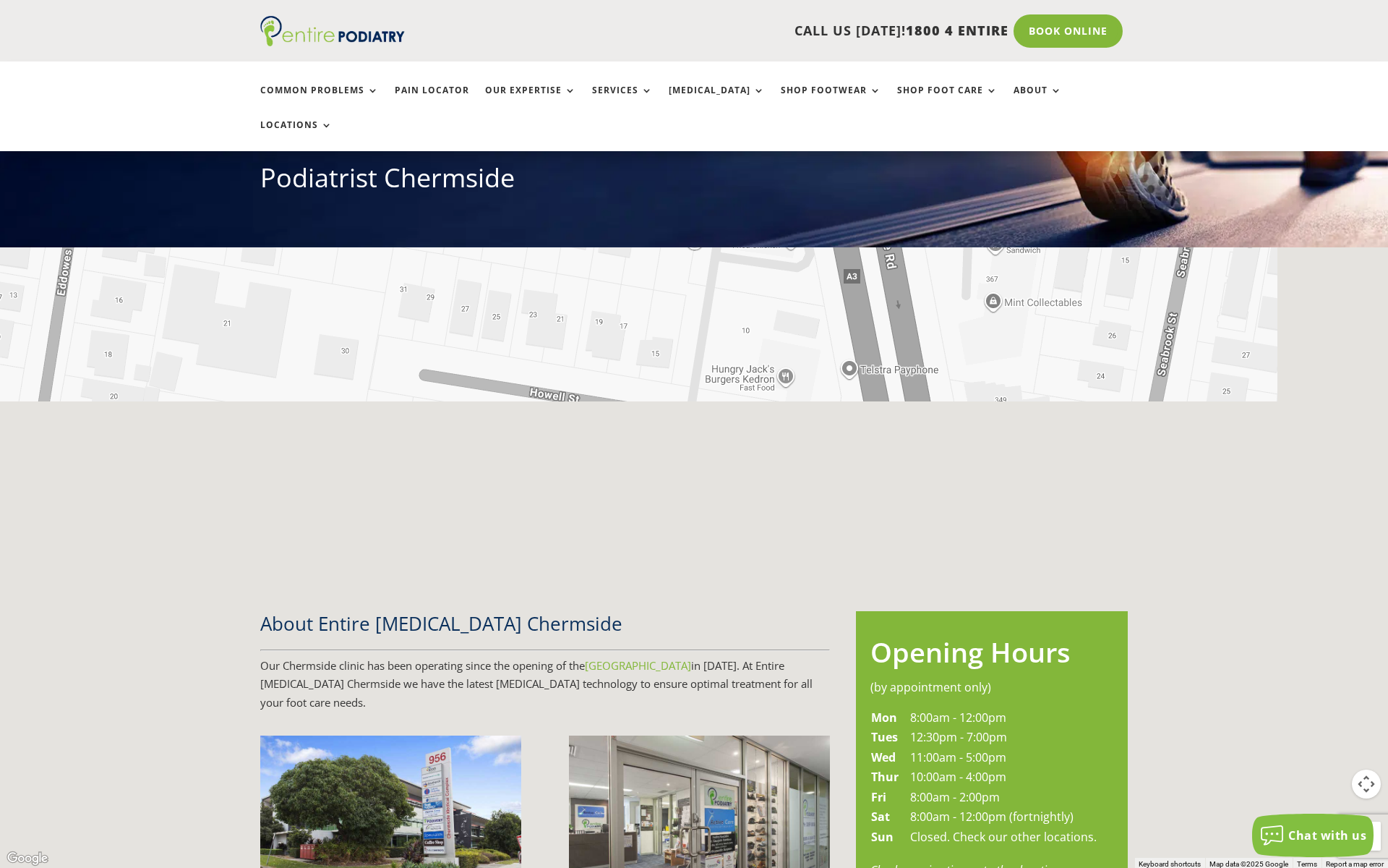
drag, startPoint x: 831, startPoint y: 655, endPoint x: 687, endPoint y: 8, distance: 662.8
click at [687, 5] on div at bounding box center [694, 434] width 1388 height 868
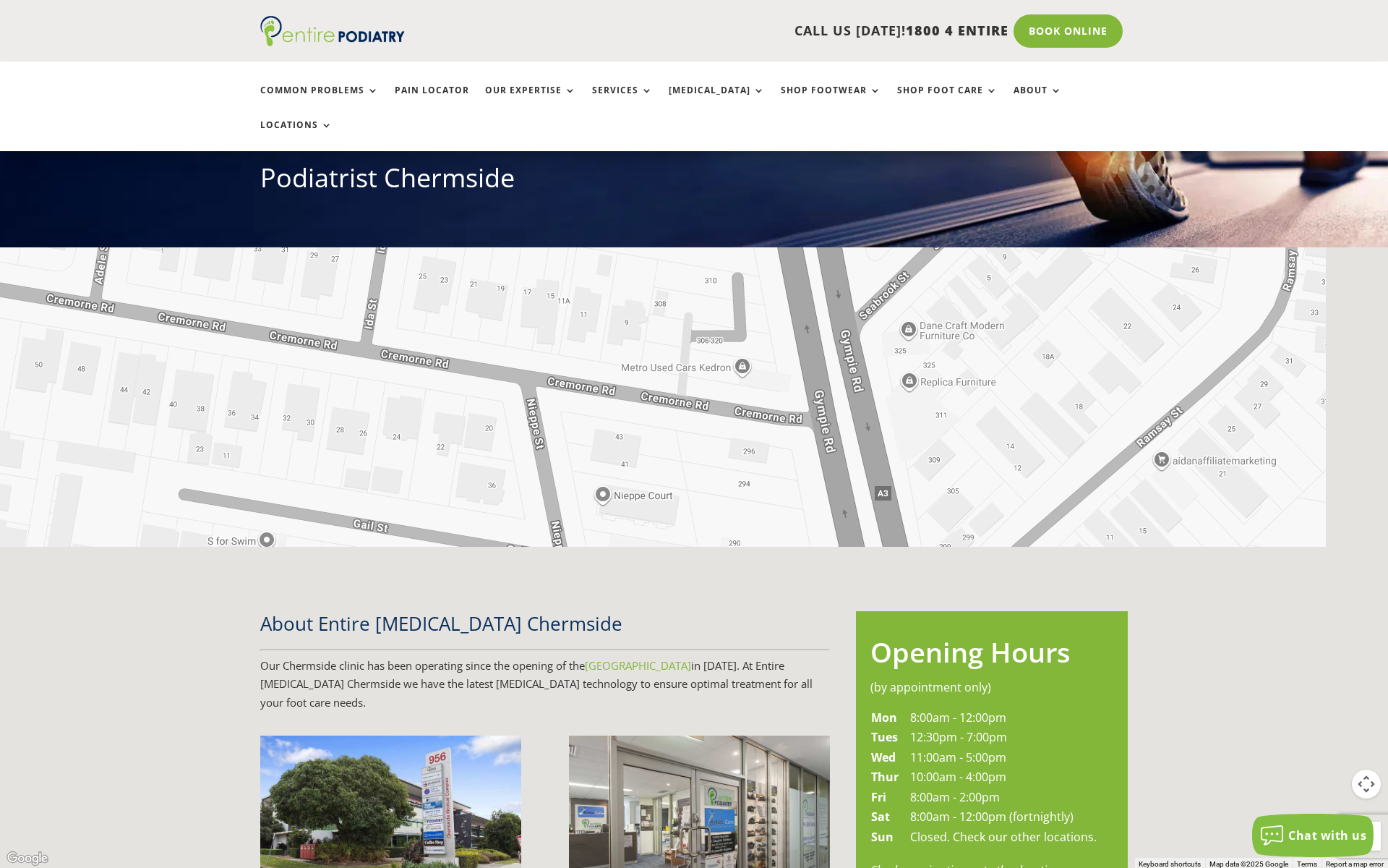
drag, startPoint x: 792, startPoint y: 771, endPoint x: 570, endPoint y: 62, distance: 742.9
click at [570, 57] on div at bounding box center [694, 434] width 1388 height 868
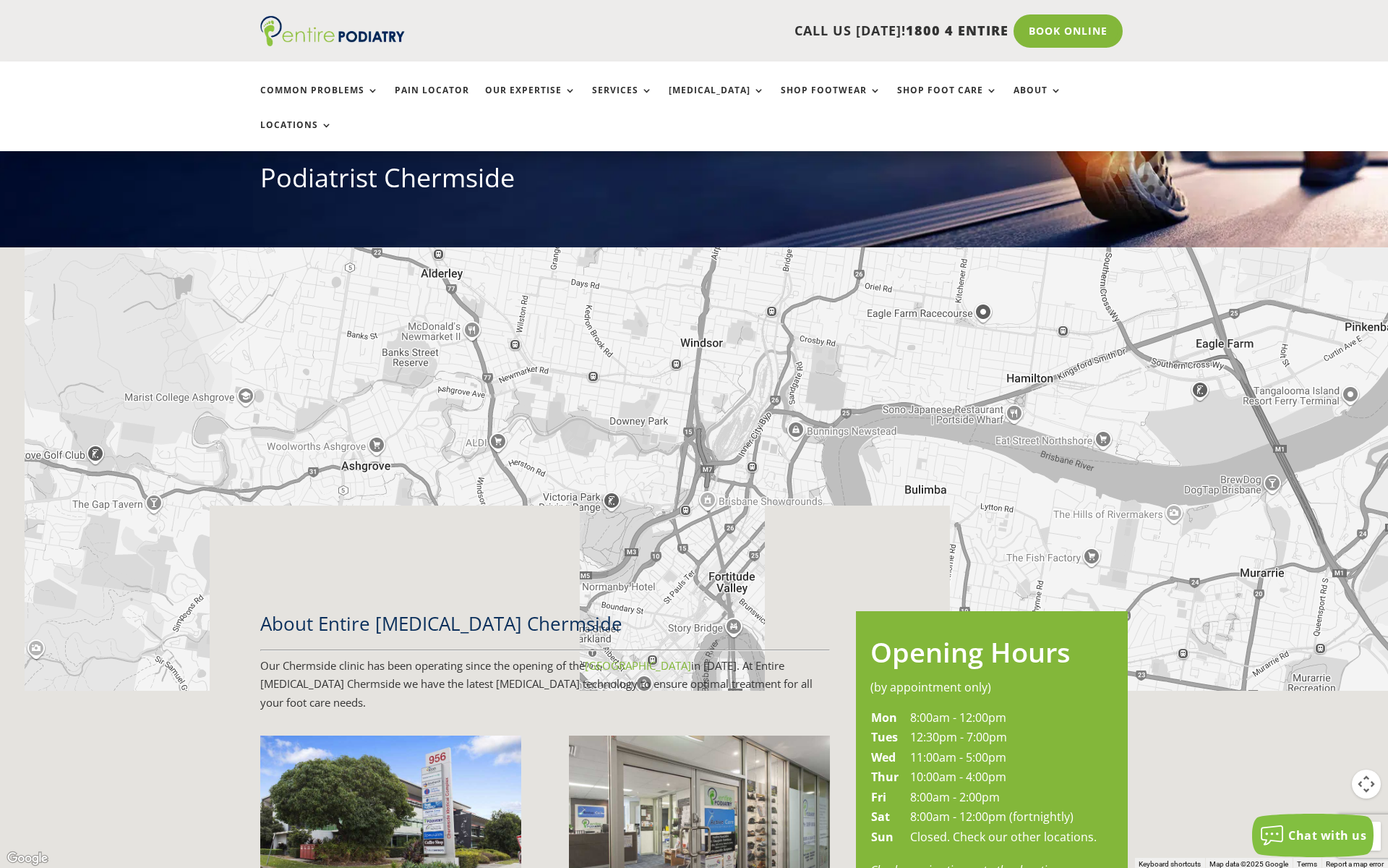
drag, startPoint x: 600, startPoint y: 611, endPoint x: 660, endPoint y: 221, distance: 394.6
click at [660, 221] on div at bounding box center [694, 434] width 1388 height 868
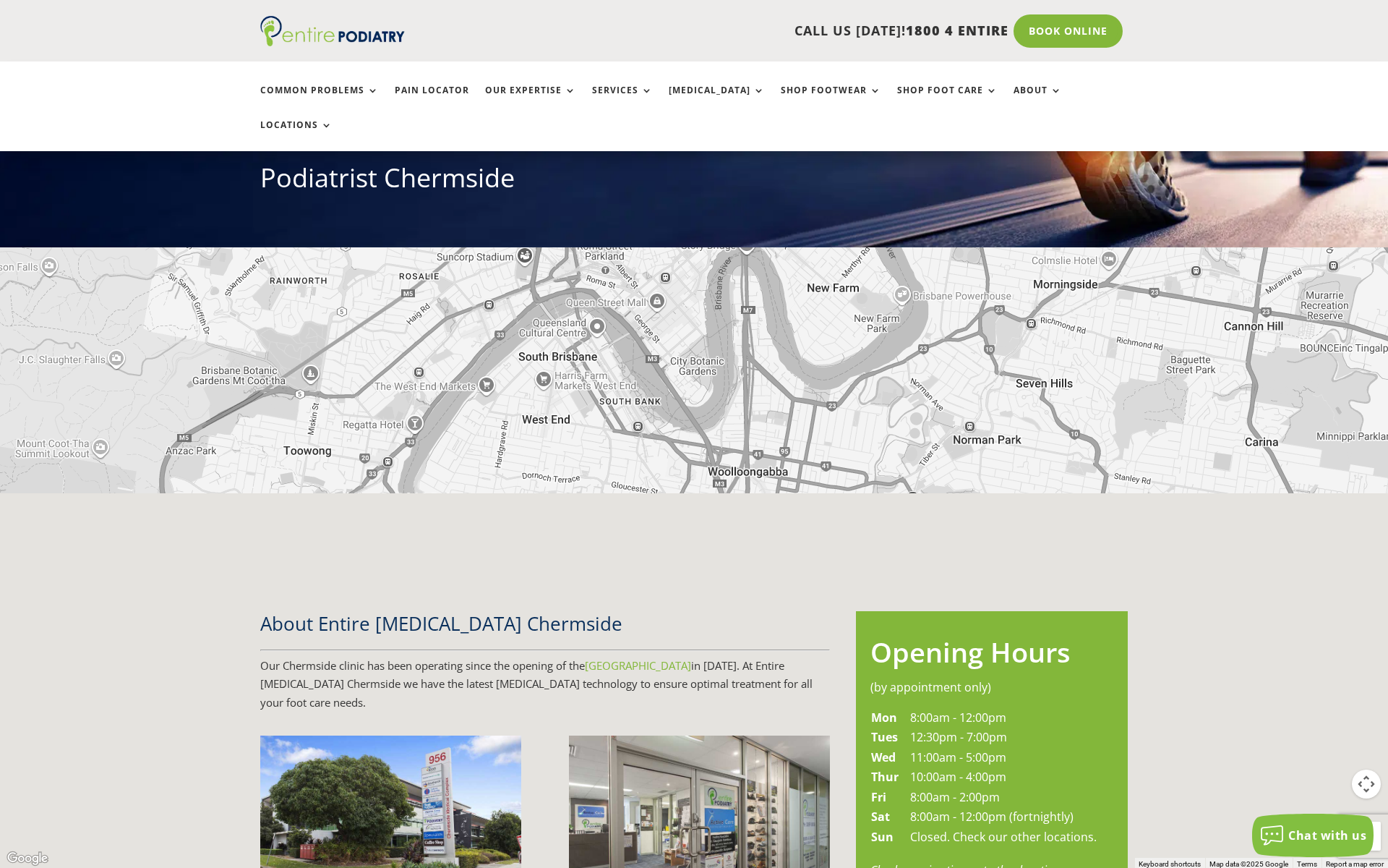
drag, startPoint x: 739, startPoint y: 605, endPoint x: 753, endPoint y: 200, distance: 405.2
click at [753, 200] on div at bounding box center [694, 434] width 1388 height 868
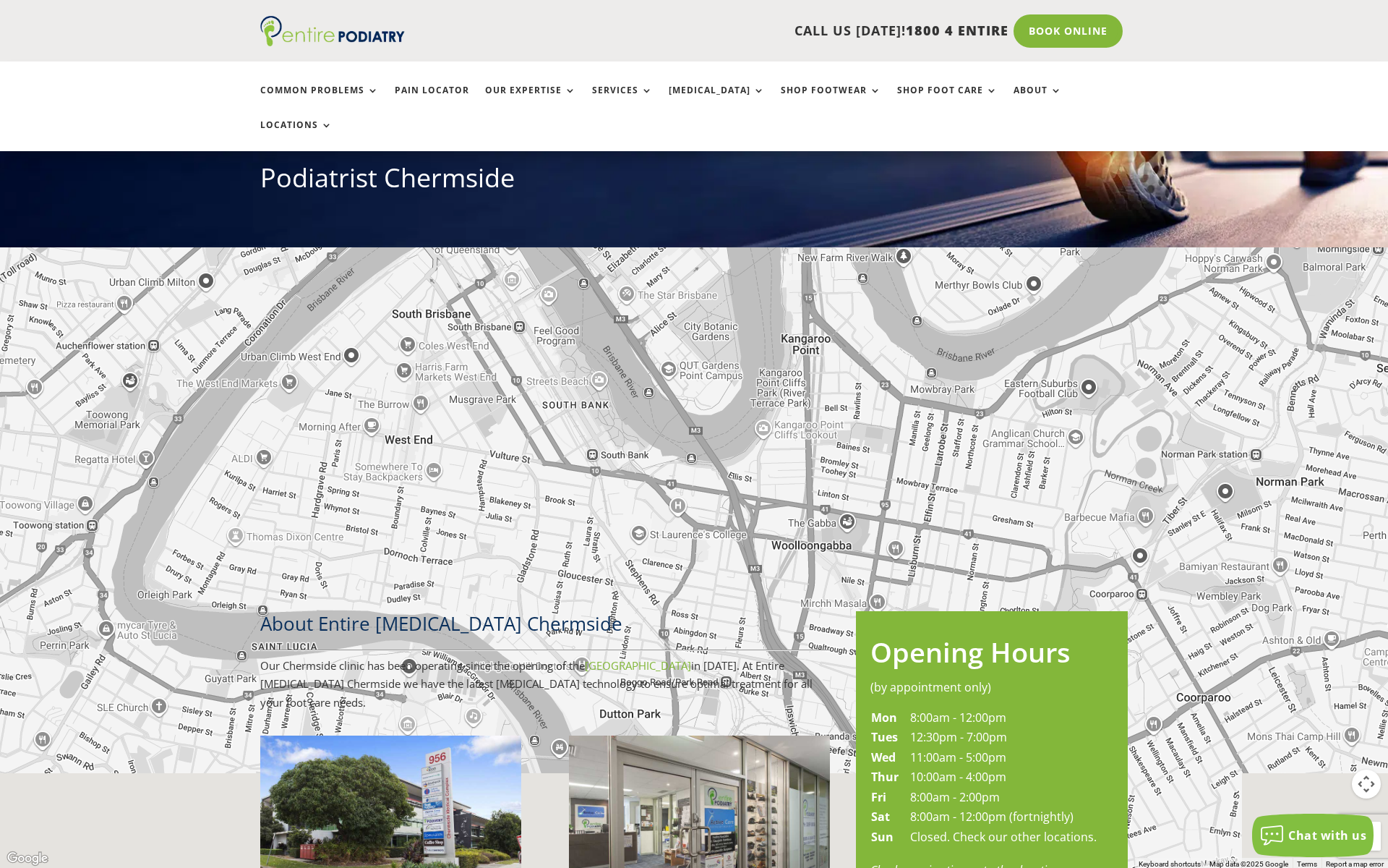
drag, startPoint x: 634, startPoint y: 444, endPoint x: 713, endPoint y: 236, distance: 222.5
click at [713, 236] on div at bounding box center [694, 434] width 1388 height 868
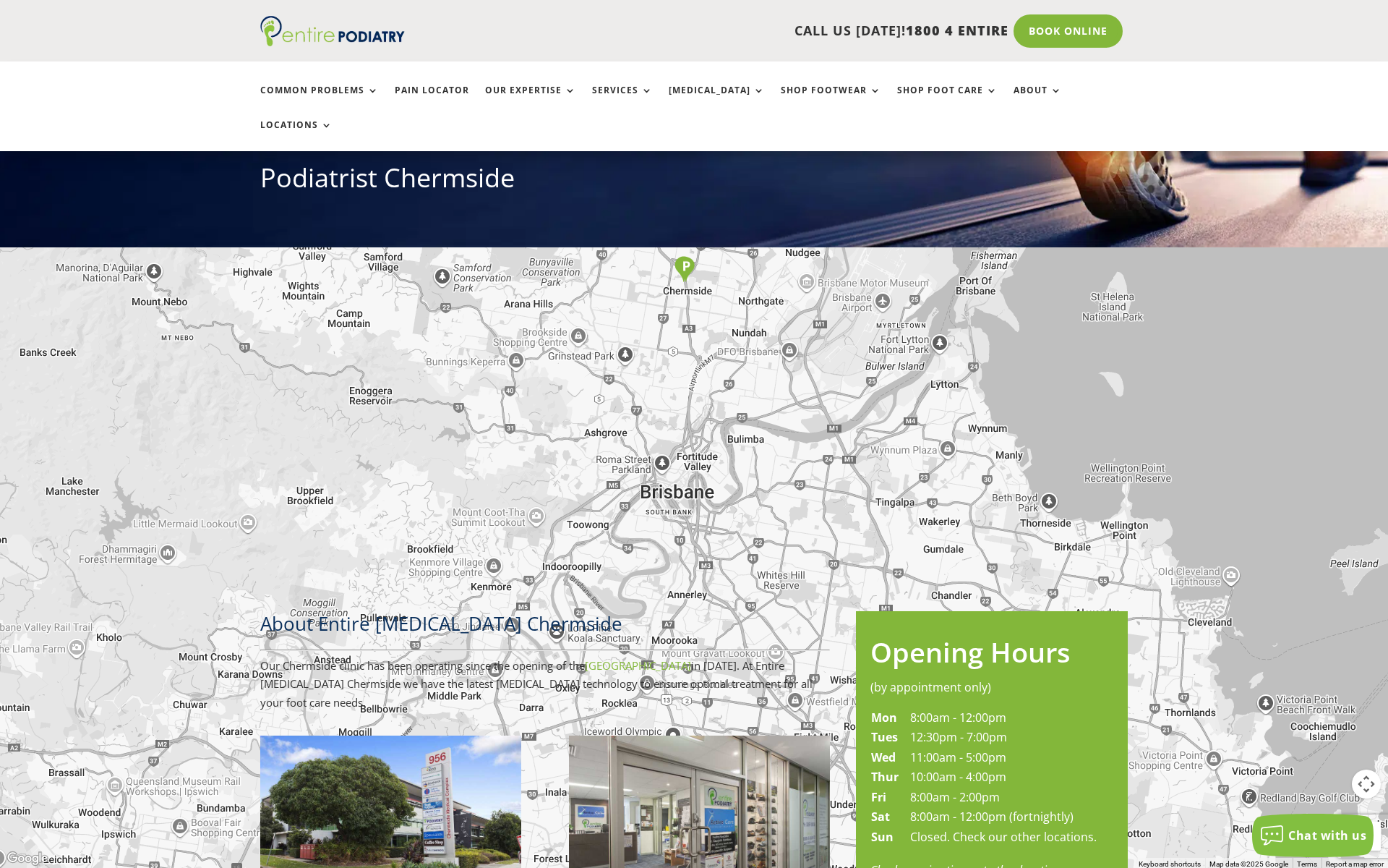
drag, startPoint x: 741, startPoint y: 195, endPoint x: 715, endPoint y: 454, distance: 260.3
click at [715, 454] on div at bounding box center [694, 434] width 1388 height 868
